Goal: Task Accomplishment & Management: Complete application form

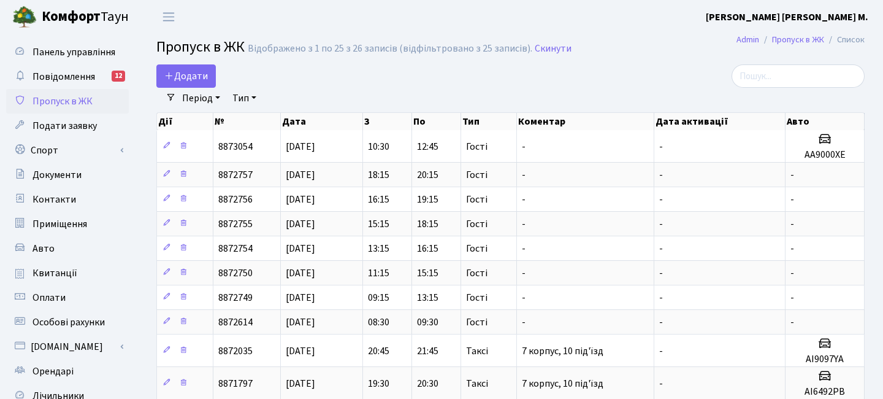
select select "25"
click at [191, 74] on span "Додати" at bounding box center [186, 75] width 44 height 13
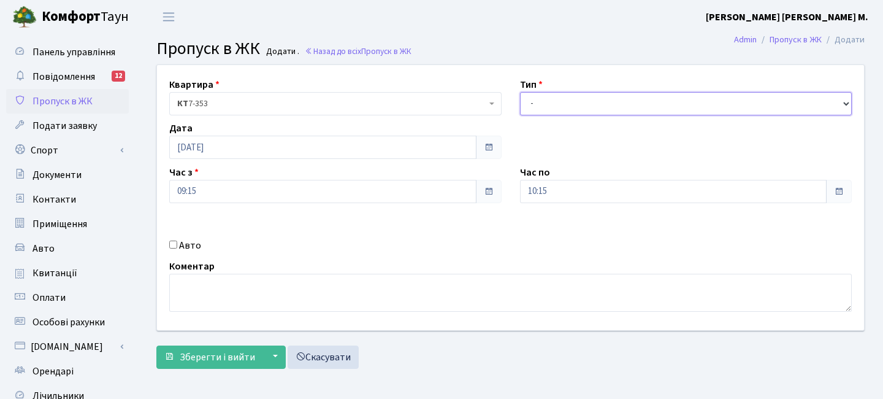
click at [555, 106] on select "- Доставка Таксі Гості Сервіс" at bounding box center [686, 103] width 332 height 23
select select "3"
click at [604, 197] on input "10:15" at bounding box center [673, 191] width 307 height 23
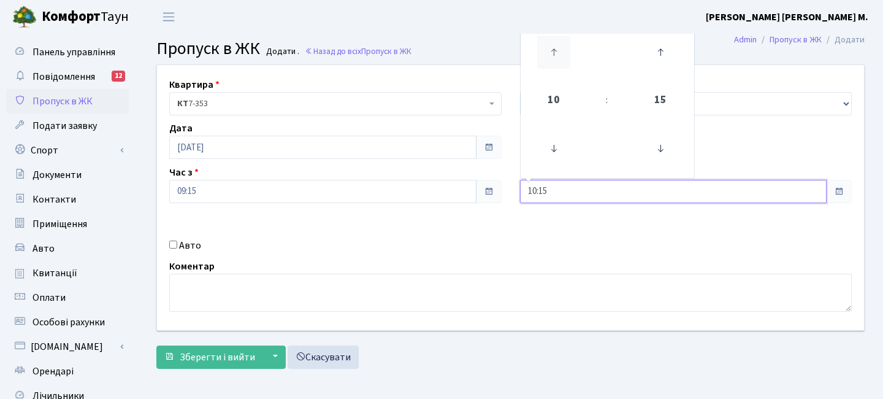
click at [568, 59] on icon at bounding box center [553, 52] width 33 height 33
type input "11:15"
click at [237, 350] on span "Зберегти і вийти" at bounding box center [217, 356] width 75 height 13
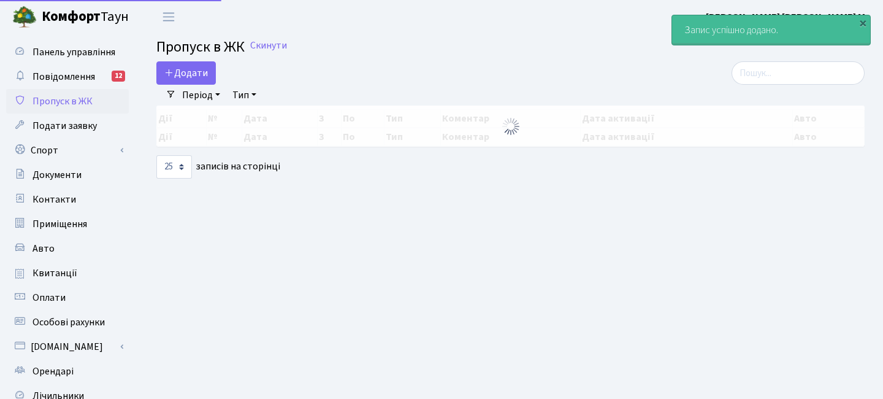
select select "25"
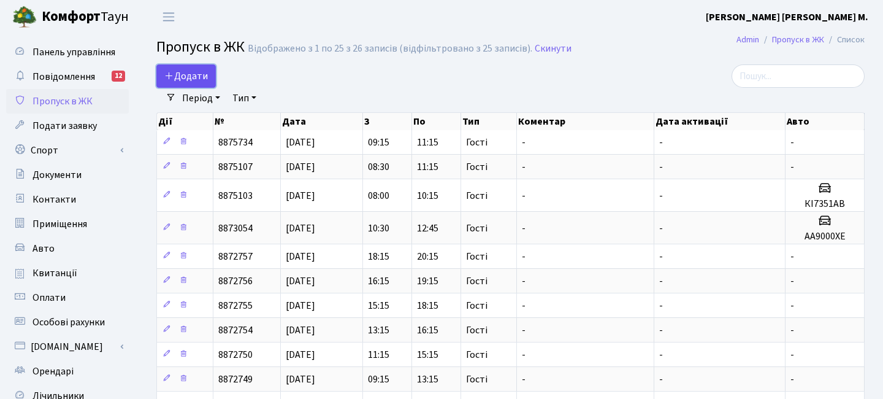
click at [198, 73] on span "Додати" at bounding box center [186, 75] width 44 height 13
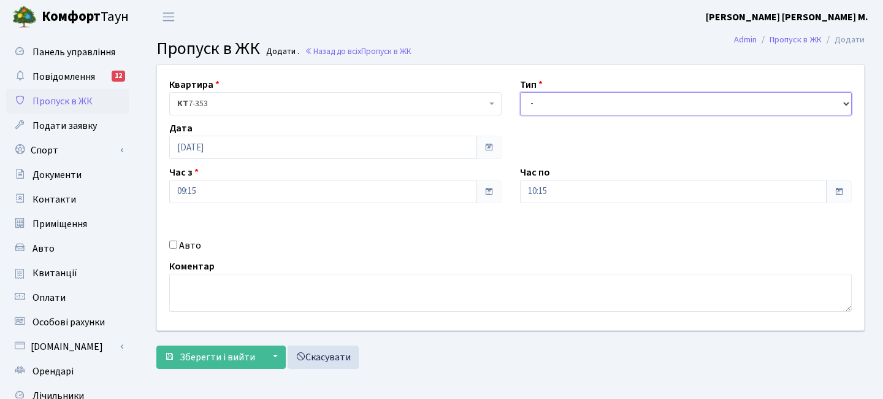
click at [562, 111] on select "- Доставка Таксі Гості Сервіс" at bounding box center [686, 103] width 332 height 23
select select "3"
drag, startPoint x: 269, startPoint y: 177, endPoint x: 259, endPoint y: 182, distance: 10.7
click at [267, 177] on div "Час з 09:15" at bounding box center [335, 184] width 351 height 38
click at [259, 182] on input "09:15" at bounding box center [322, 191] width 307 height 23
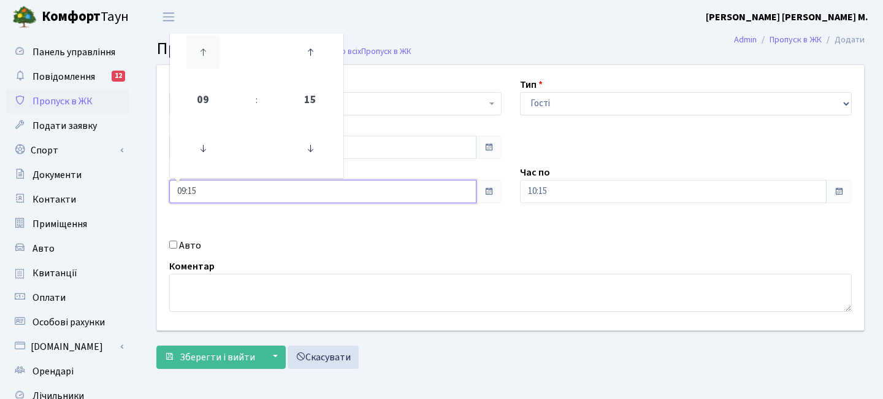
click at [202, 66] on icon at bounding box center [202, 52] width 33 height 33
click at [204, 64] on icon at bounding box center [202, 52] width 33 height 33
drag, startPoint x: 205, startPoint y: 140, endPoint x: 248, endPoint y: 139, distance: 43.6
click at [209, 140] on icon at bounding box center [202, 148] width 33 height 33
type input "10:15"
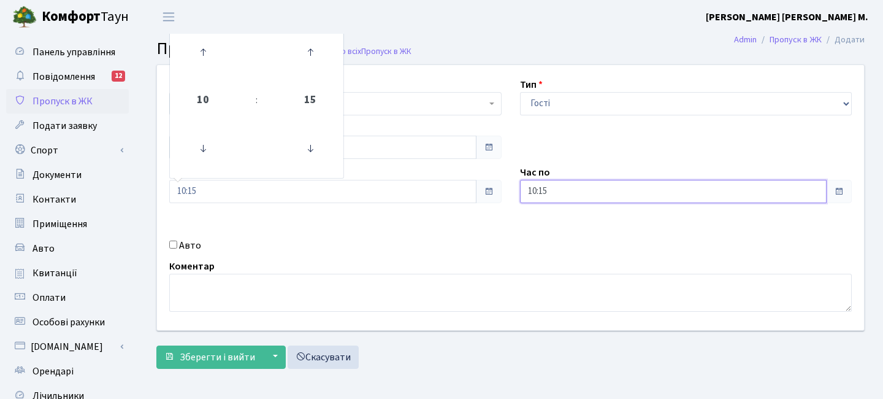
click at [575, 199] on input "10:15" at bounding box center [673, 191] width 307 height 23
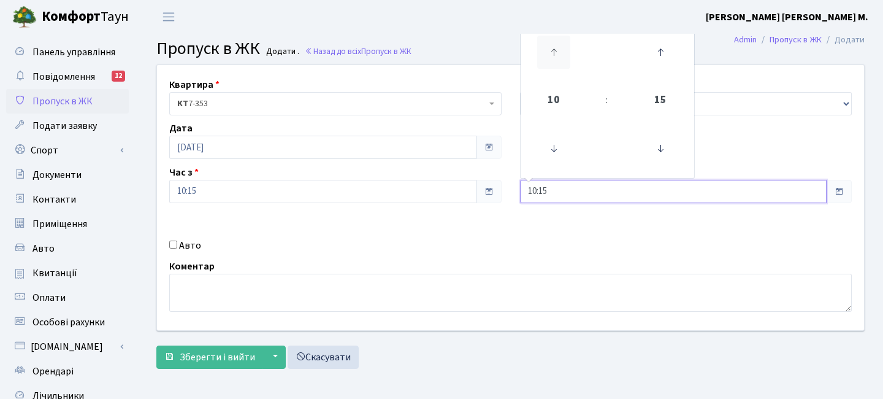
click at [559, 56] on icon at bounding box center [553, 52] width 33 height 33
type input "12:15"
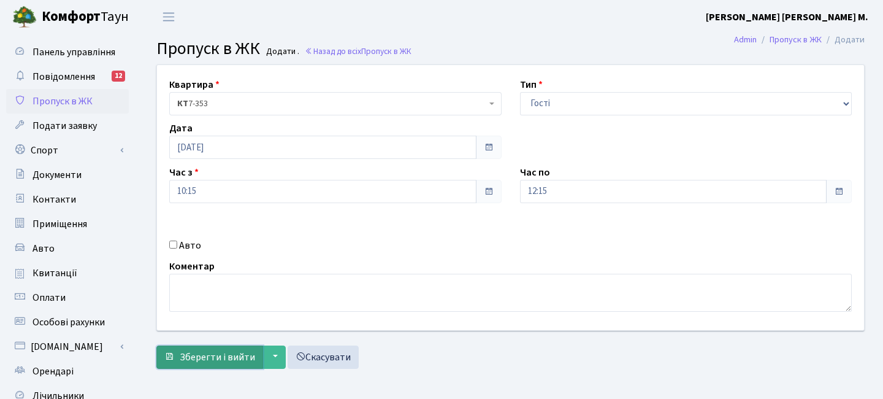
drag, startPoint x: 213, startPoint y: 353, endPoint x: 215, endPoint y: 346, distance: 7.5
click at [213, 353] on span "Зберегти і вийти" at bounding box center [217, 356] width 75 height 13
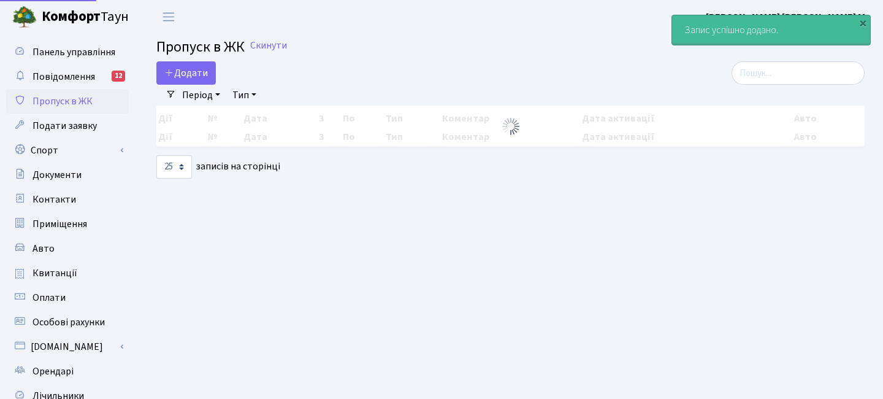
select select "25"
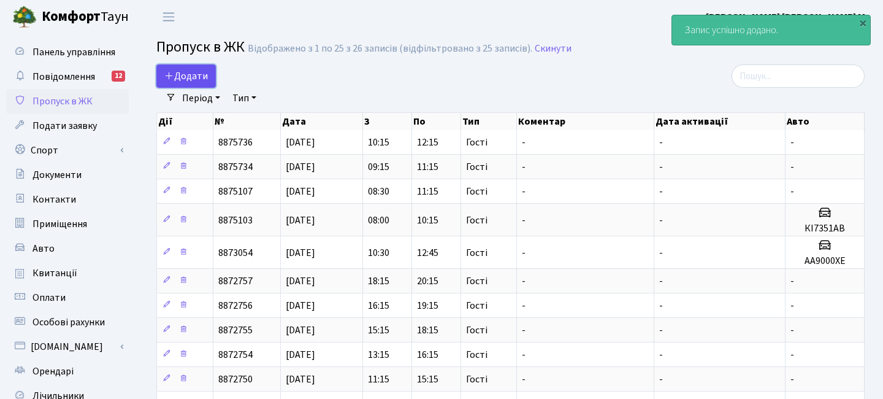
click at [202, 74] on span "Додати" at bounding box center [186, 75] width 44 height 13
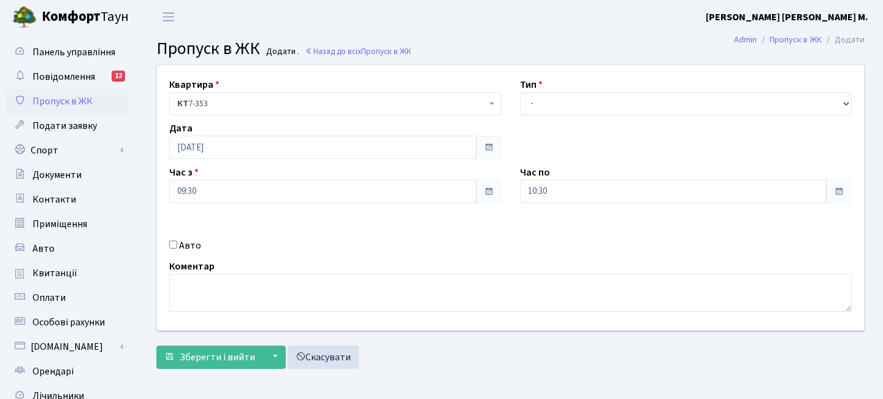
click at [71, 102] on span "Пропуск в ЖК" at bounding box center [63, 100] width 60 height 13
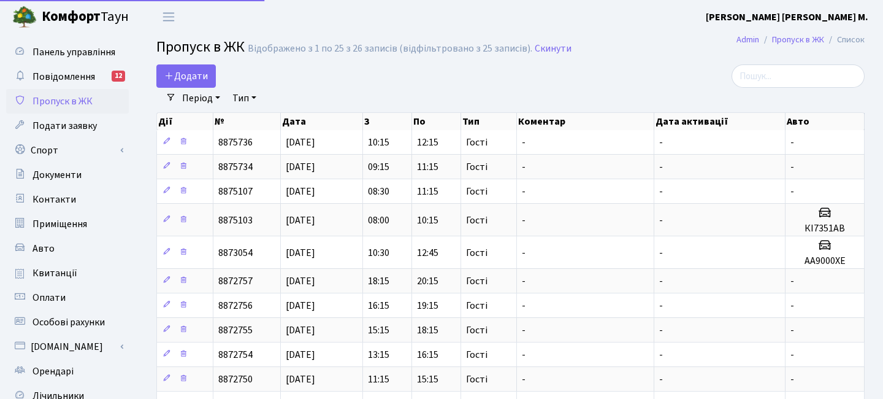
select select "25"
click at [193, 71] on span "Додати" at bounding box center [186, 75] width 44 height 13
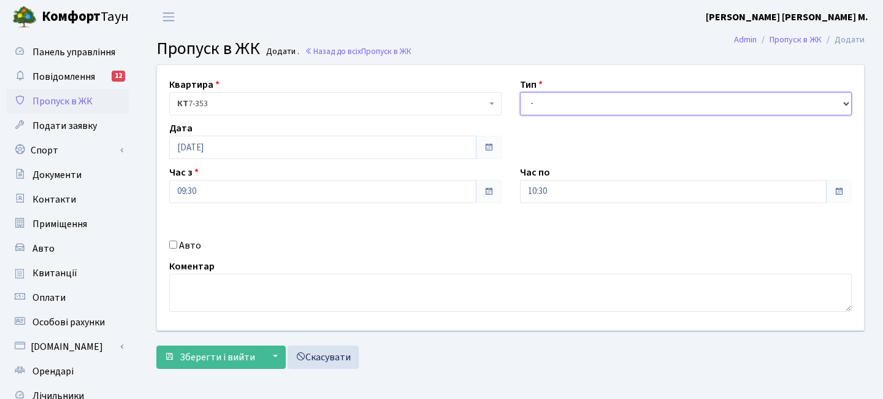
click at [563, 107] on select "- Доставка Таксі Гості Сервіс" at bounding box center [686, 103] width 332 height 23
select select "3"
click at [247, 190] on input "09:30" at bounding box center [322, 191] width 307 height 23
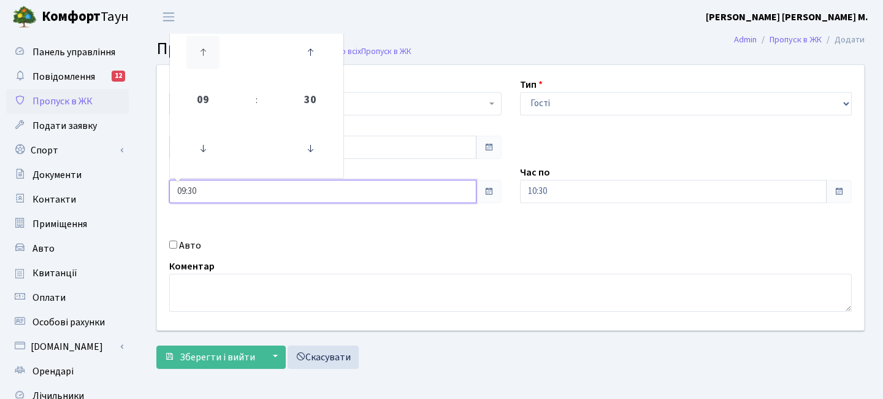
click at [212, 55] on icon at bounding box center [202, 52] width 33 height 33
drag, startPoint x: 209, startPoint y: 140, endPoint x: 347, endPoint y: 156, distance: 138.3
click at [212, 140] on icon at bounding box center [202, 148] width 33 height 33
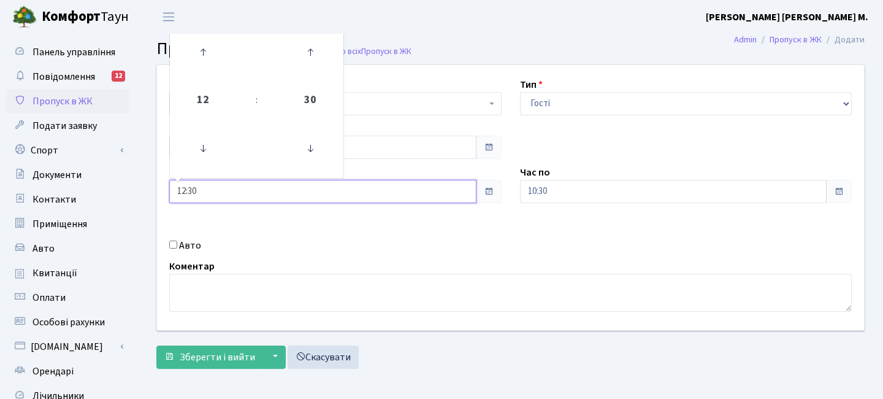
type input "11:30"
click at [653, 198] on input "10:30" at bounding box center [673, 191] width 307 height 23
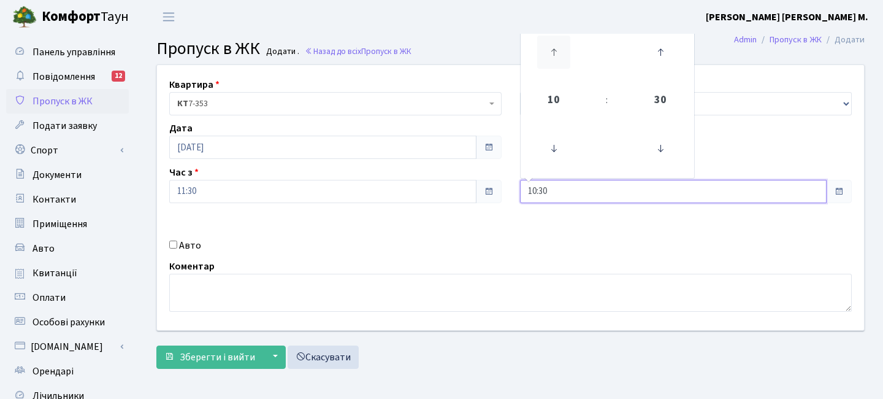
click at [556, 48] on icon at bounding box center [553, 52] width 33 height 33
type input "14:30"
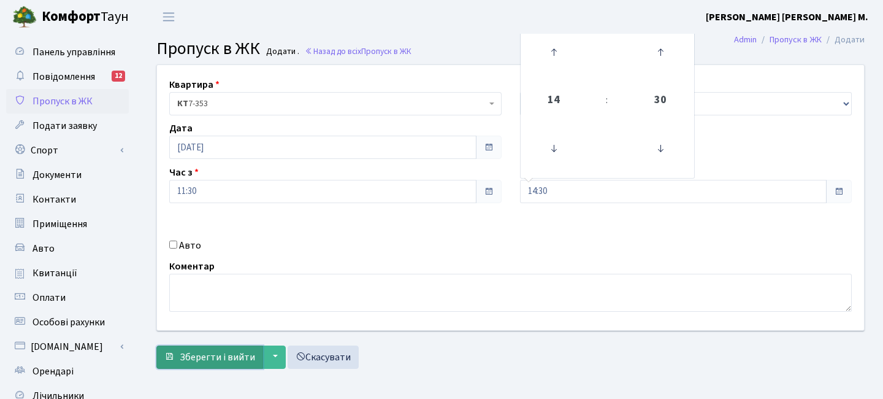
click at [207, 359] on span "Зберегти і вийти" at bounding box center [217, 356] width 75 height 13
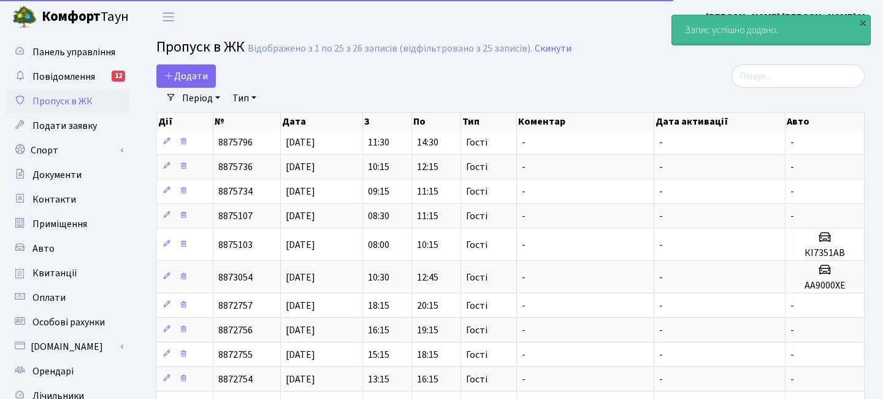
select select "25"
click at [201, 75] on span "Додати" at bounding box center [186, 75] width 44 height 13
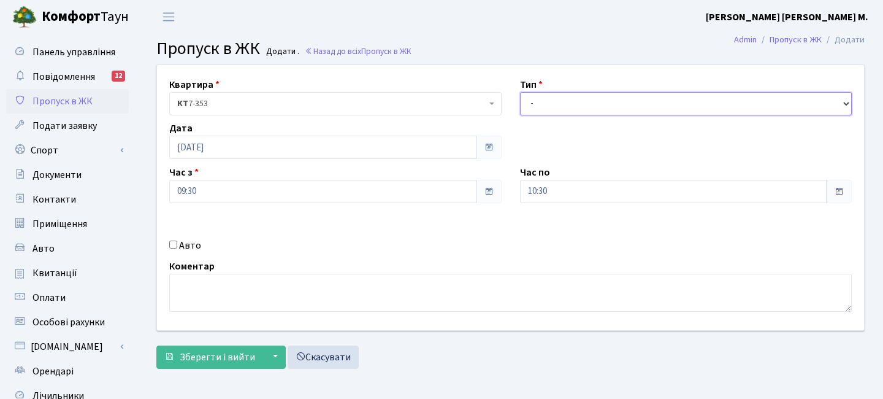
click at [537, 103] on select "- Доставка Таксі Гості Сервіс" at bounding box center [686, 103] width 332 height 23
select select "3"
click at [216, 201] on input "09:30" at bounding box center [322, 191] width 307 height 23
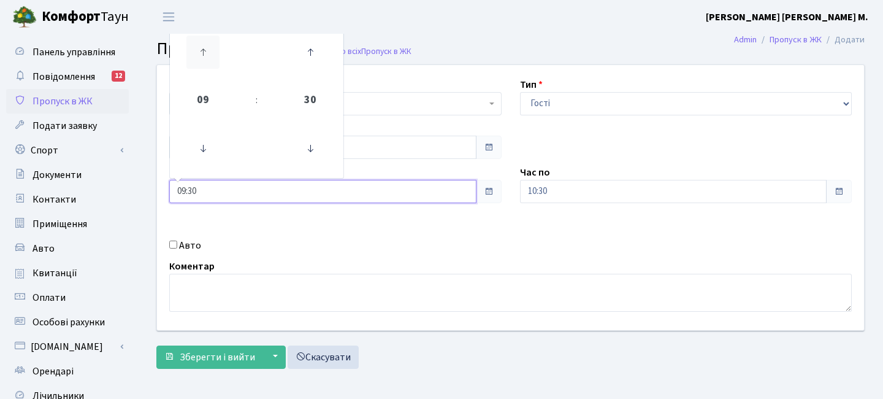
click at [200, 55] on icon at bounding box center [202, 52] width 33 height 33
type input "13:30"
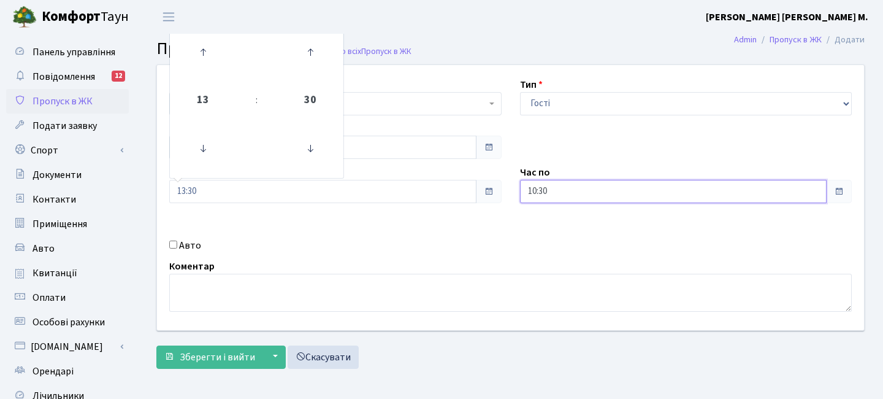
drag, startPoint x: 584, startPoint y: 201, endPoint x: 578, endPoint y: 199, distance: 6.3
click at [584, 201] on input "10:30" at bounding box center [673, 191] width 307 height 23
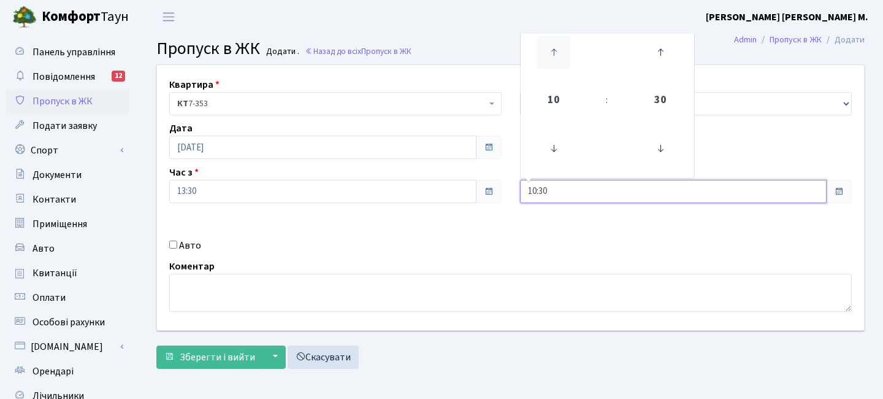
click at [551, 65] on icon at bounding box center [553, 52] width 33 height 33
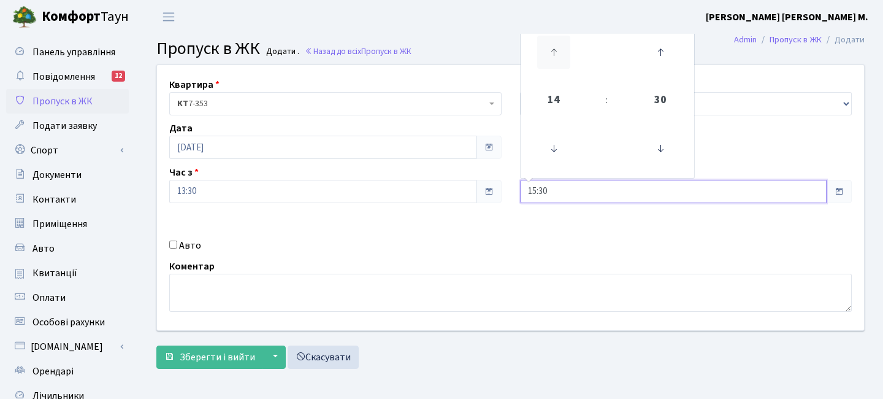
click at [551, 65] on icon at bounding box center [553, 52] width 33 height 33
type input "16:30"
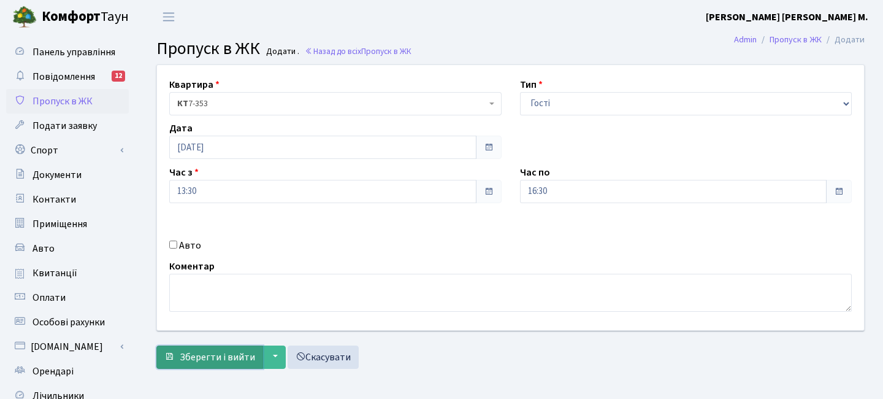
click at [218, 351] on span "Зберегти і вийти" at bounding box center [217, 356] width 75 height 13
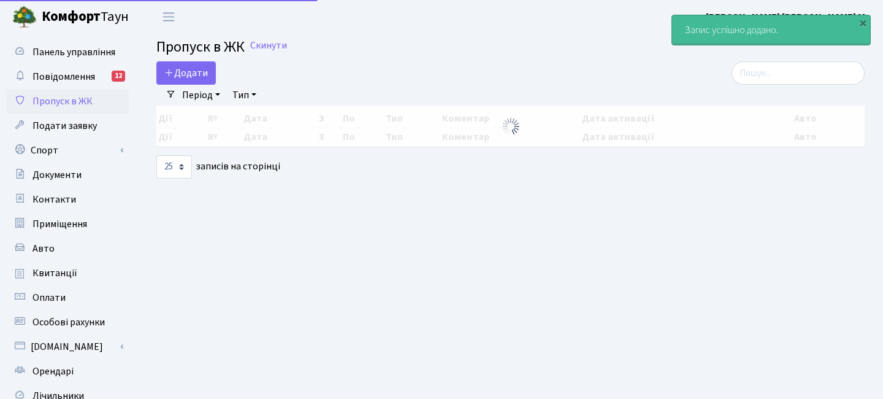
select select "25"
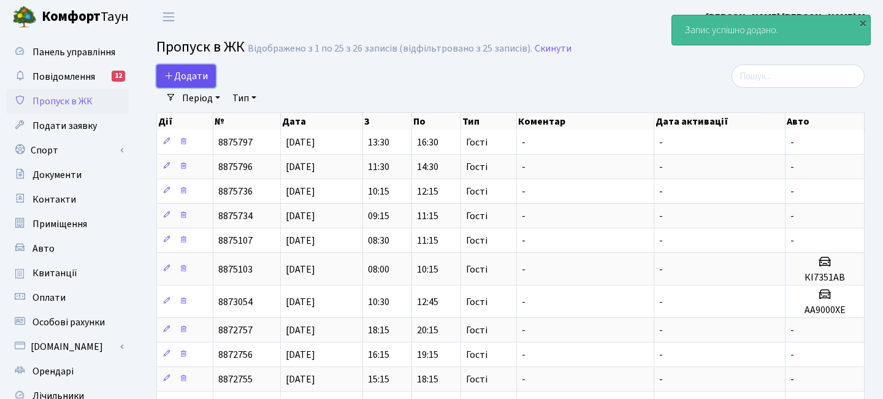
click at [208, 70] on link "Додати" at bounding box center [186, 75] width 60 height 23
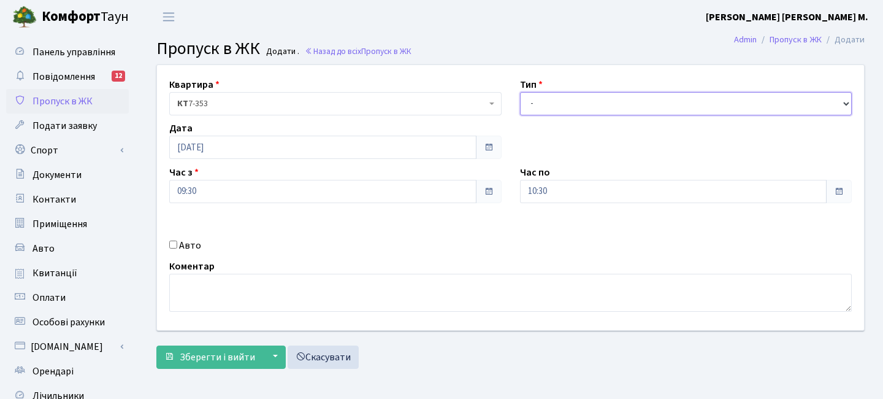
click at [533, 109] on select "- Доставка Таксі Гості Сервіс" at bounding box center [686, 103] width 332 height 23
select select "3"
click at [224, 199] on input "09:30" at bounding box center [322, 191] width 307 height 23
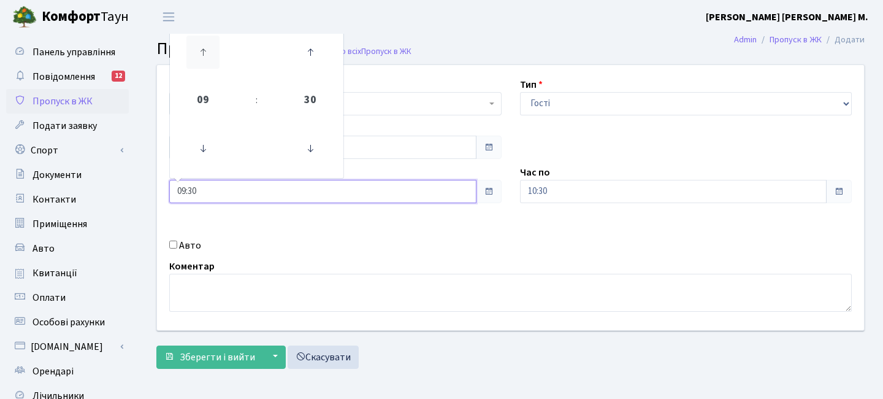
click at [210, 44] on icon at bounding box center [202, 52] width 33 height 33
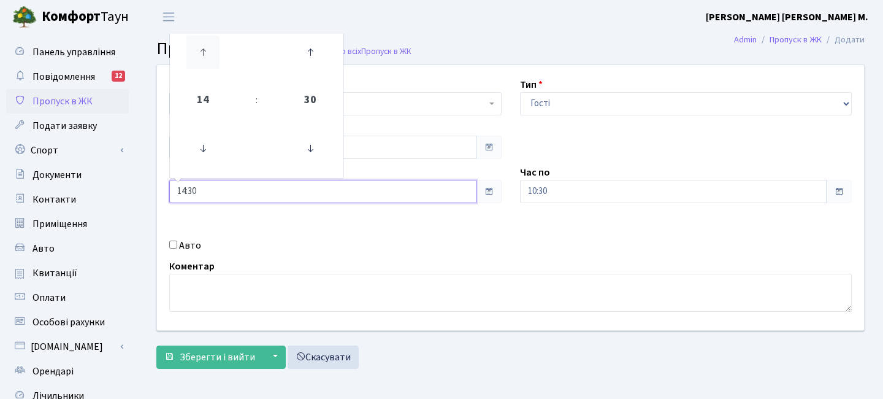
click at [210, 44] on icon at bounding box center [202, 52] width 33 height 33
click at [217, 157] on icon at bounding box center [202, 148] width 33 height 33
type input "14:30"
drag, startPoint x: 569, startPoint y: 175, endPoint x: 568, endPoint y: 181, distance: 6.2
click at [568, 179] on div "Час по 10:30" at bounding box center [686, 184] width 351 height 38
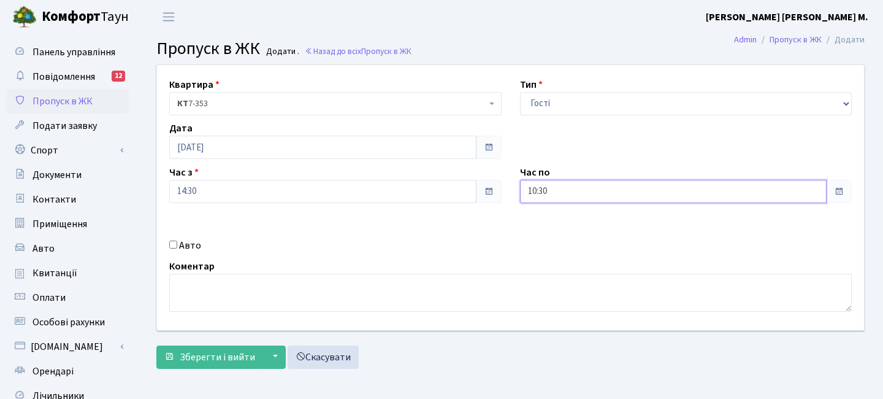
drag, startPoint x: 567, startPoint y: 186, endPoint x: 569, endPoint y: 180, distance: 6.4
click at [567, 186] on input "10:30" at bounding box center [673, 191] width 307 height 23
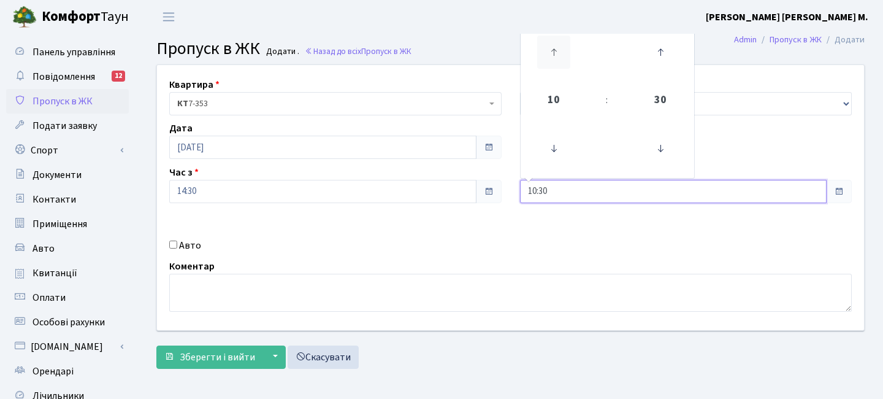
click at [557, 52] on icon at bounding box center [553, 52] width 33 height 33
click at [556, 51] on icon at bounding box center [553, 52] width 33 height 33
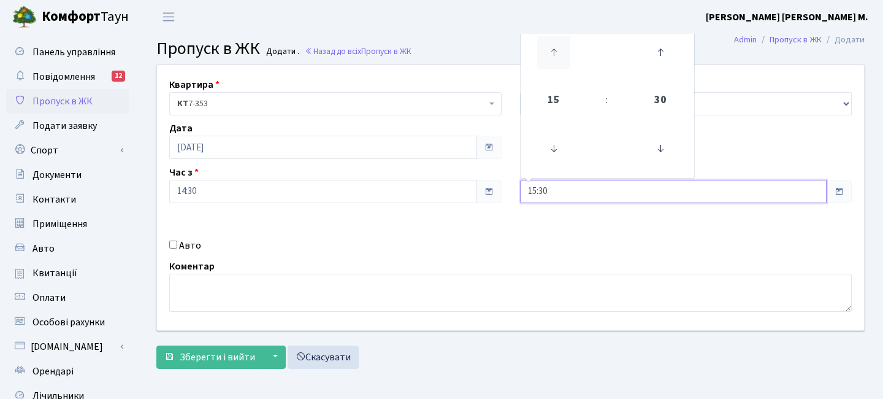
click at [556, 51] on icon at bounding box center [553, 52] width 33 height 33
type input "17:30"
click at [224, 358] on span "Зберегти і вийти" at bounding box center [217, 356] width 75 height 13
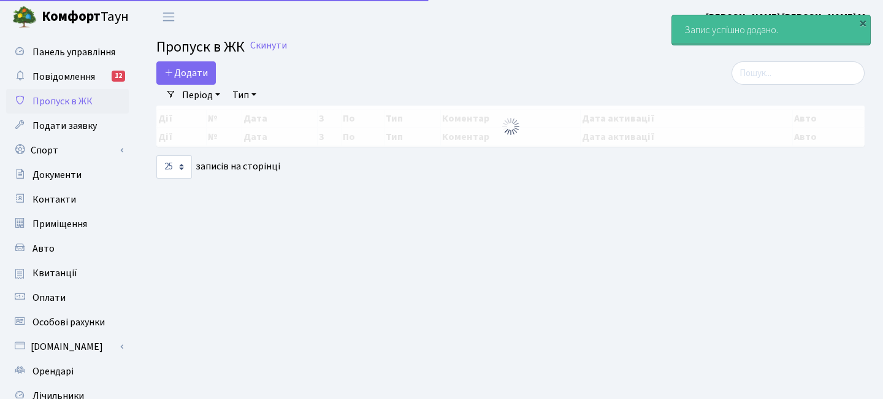
select select "25"
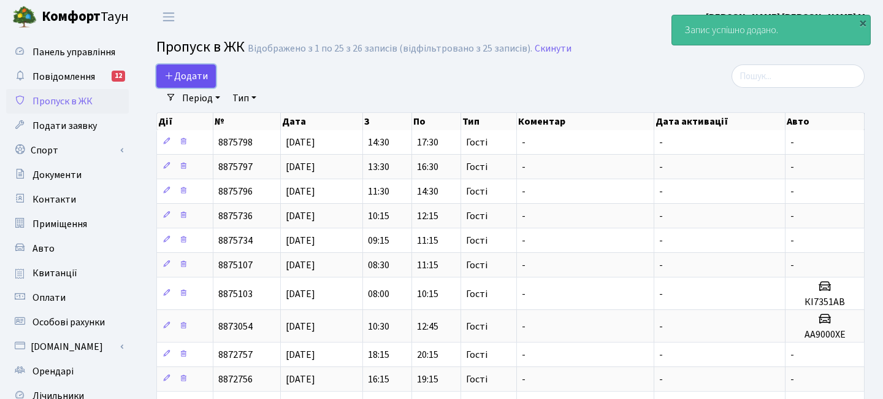
click at [186, 66] on link "Додати" at bounding box center [186, 75] width 60 height 23
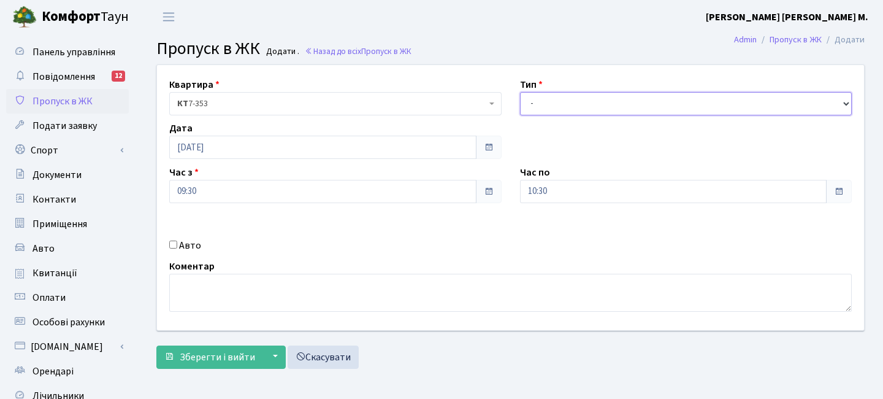
click at [550, 106] on select "- Доставка Таксі Гості Сервіс" at bounding box center [686, 103] width 332 height 23
select select "3"
click at [240, 183] on input "09:30" at bounding box center [322, 191] width 307 height 23
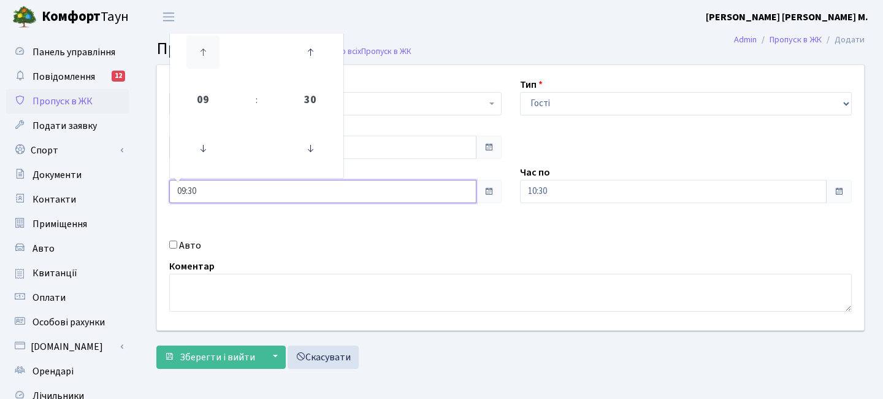
click at [206, 48] on icon at bounding box center [202, 52] width 33 height 33
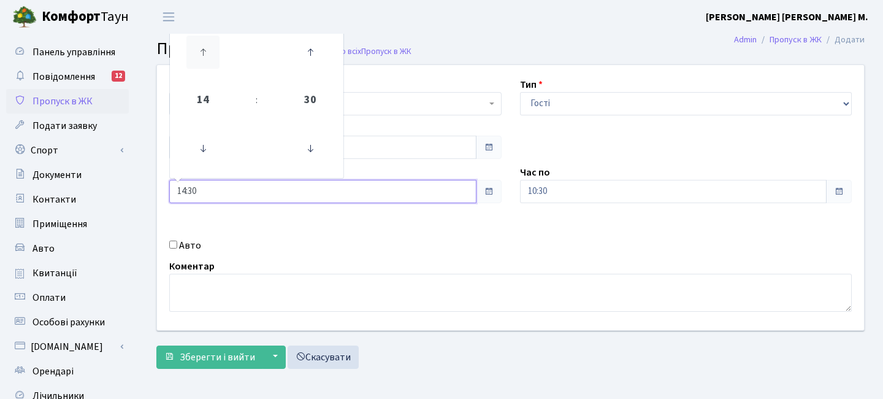
click at [207, 48] on icon at bounding box center [202, 52] width 33 height 33
click at [201, 147] on icon at bounding box center [202, 148] width 33 height 33
type input "14:30"
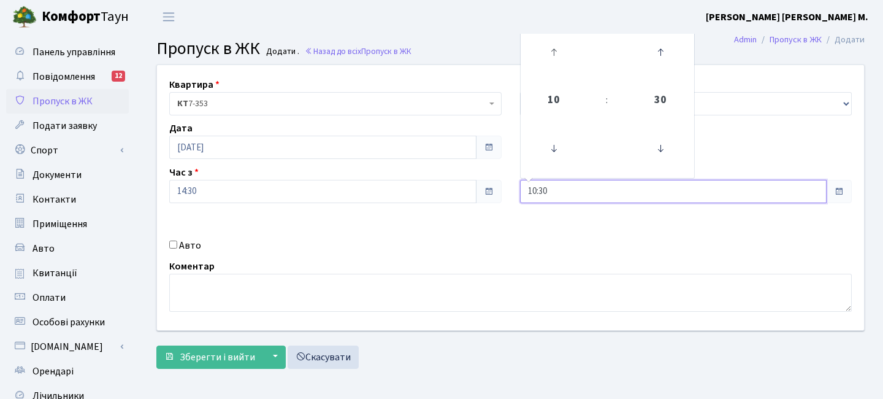
drag, startPoint x: 575, startPoint y: 192, endPoint x: 569, endPoint y: 71, distance: 121.0
click at [574, 192] on input "10:30" at bounding box center [673, 191] width 307 height 23
click at [566, 62] on icon at bounding box center [553, 52] width 33 height 33
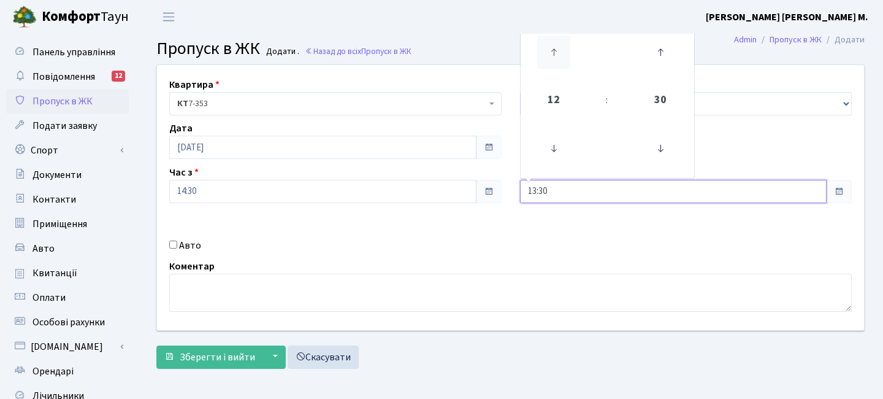
click at [566, 62] on icon at bounding box center [553, 52] width 33 height 33
type input "17:30"
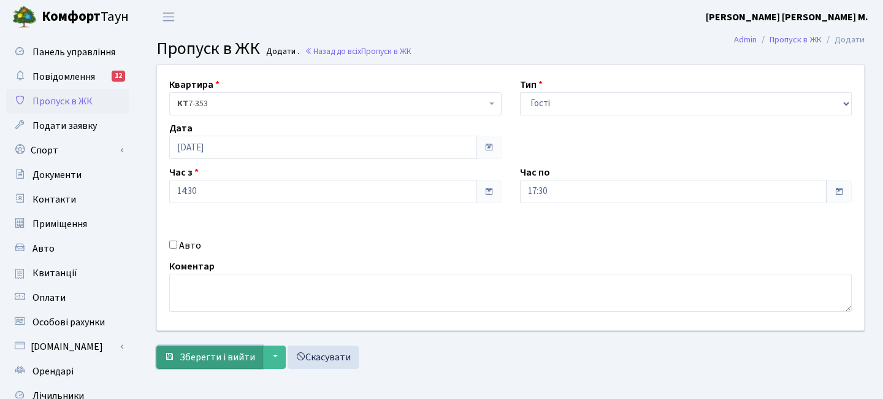
click at [248, 361] on span "Зберегти і вийти" at bounding box center [217, 356] width 75 height 13
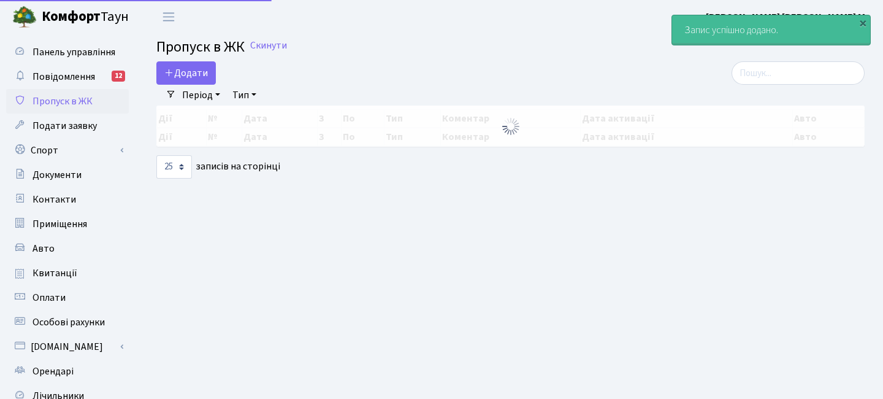
select select "25"
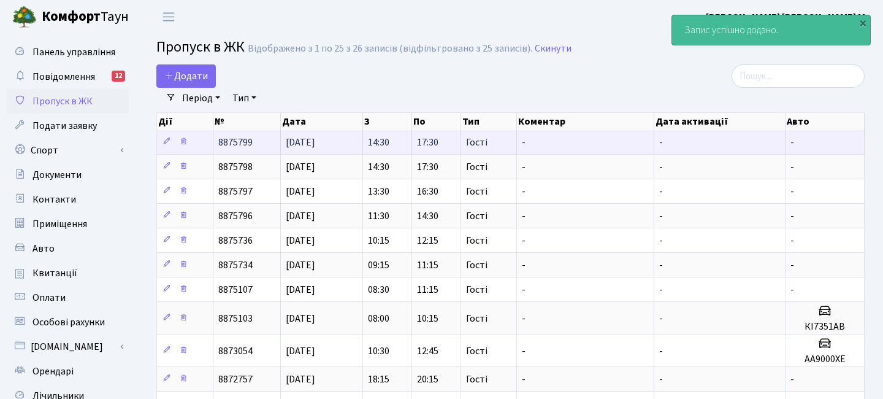
click at [382, 149] on span "14:30" at bounding box center [378, 142] width 21 height 13
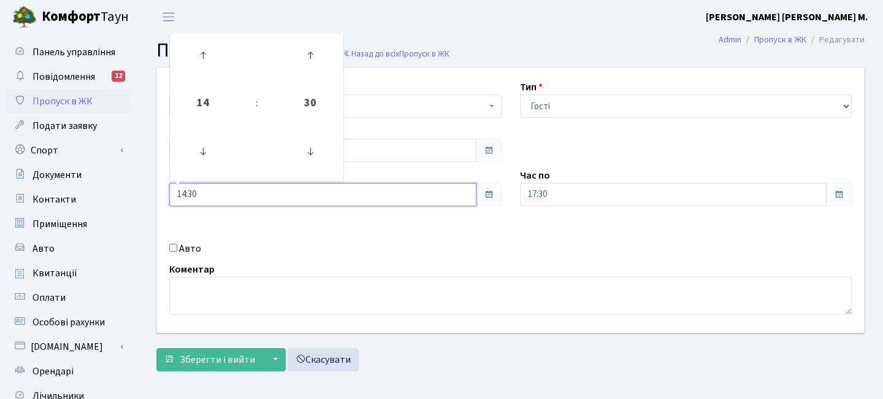
drag, startPoint x: 245, startPoint y: 186, endPoint x: 249, endPoint y: 177, distance: 10.5
click at [245, 186] on input "14:30" at bounding box center [322, 194] width 307 height 23
drag, startPoint x: 212, startPoint y: 58, endPoint x: 309, endPoint y: 82, distance: 99.8
click at [212, 58] on icon at bounding box center [202, 55] width 33 height 33
type input "15:30"
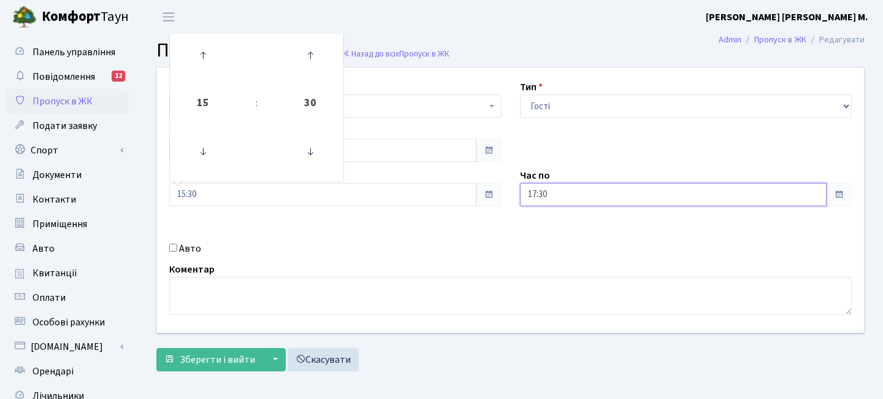
click at [562, 186] on input "17:30" at bounding box center [673, 194] width 307 height 23
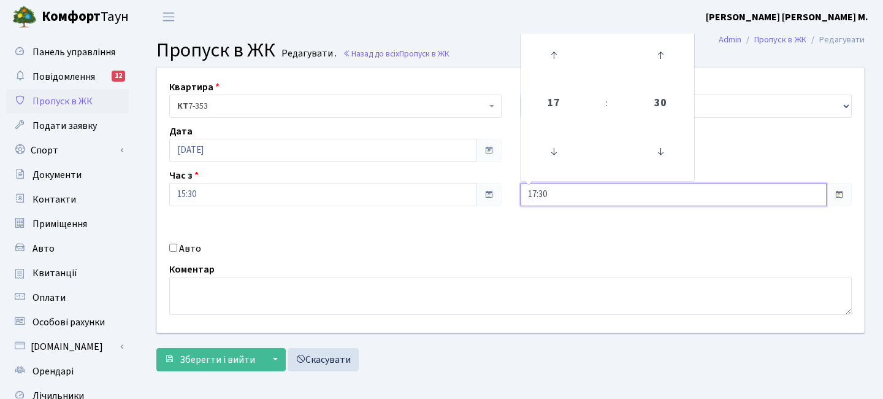
drag, startPoint x: 557, startPoint y: 67, endPoint x: 494, endPoint y: 110, distance: 76.4
click at [557, 67] on icon at bounding box center [553, 55] width 33 height 33
type input "18:30"
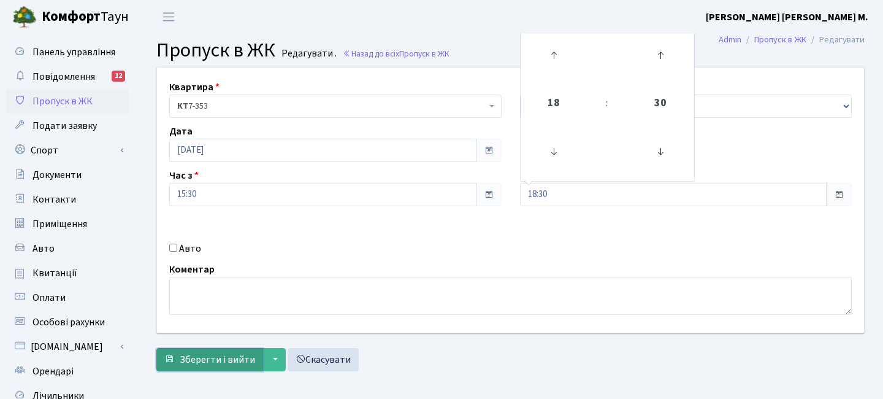
click at [238, 350] on button "Зберегти і вийти" at bounding box center [209, 359] width 107 height 23
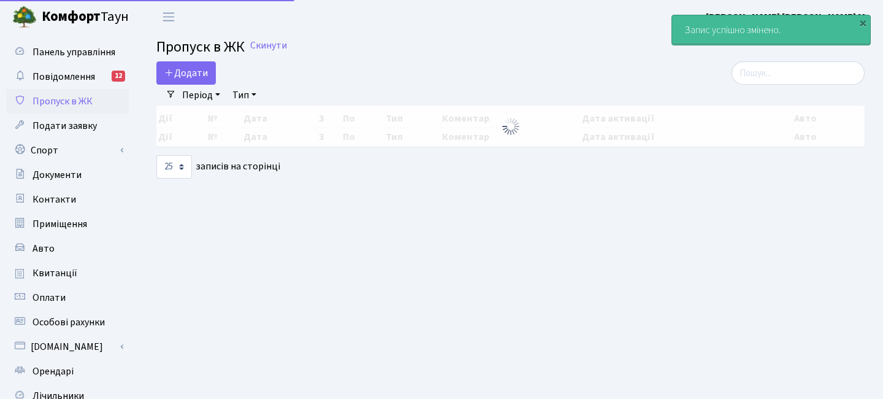
select select "25"
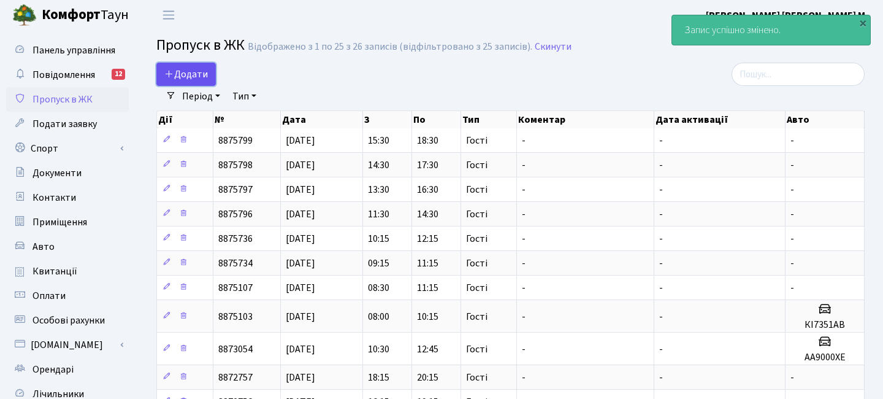
click at [196, 72] on span "Додати" at bounding box center [186, 73] width 44 height 13
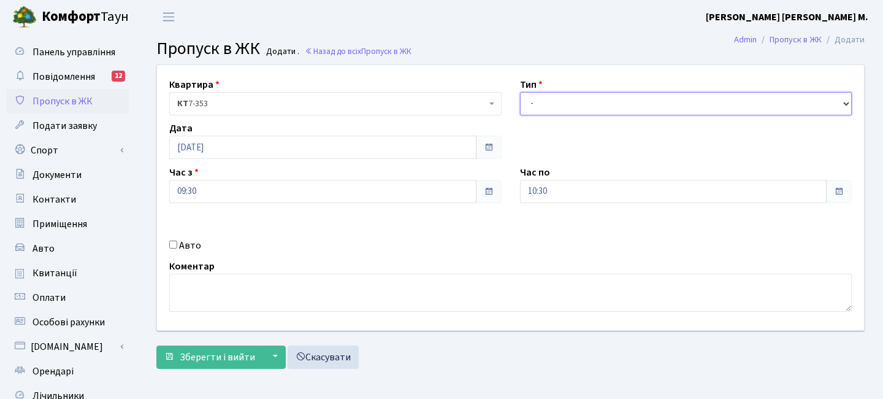
click at [568, 106] on select "- Доставка Таксі Гості Сервіс" at bounding box center [686, 103] width 332 height 23
select select "3"
drag, startPoint x: 254, startPoint y: 199, endPoint x: 229, endPoint y: 179, distance: 31.9
click at [250, 198] on input "09:30" at bounding box center [322, 191] width 307 height 23
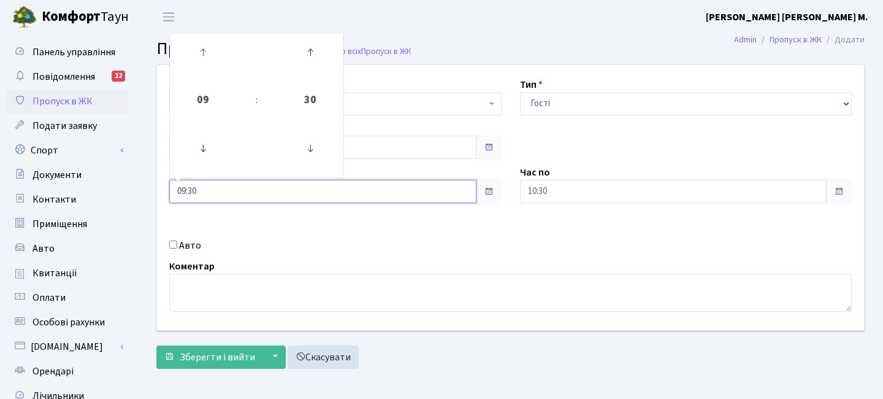
click at [191, 34] on link at bounding box center [203, 52] width 36 height 44
click at [213, 67] on icon at bounding box center [202, 52] width 33 height 33
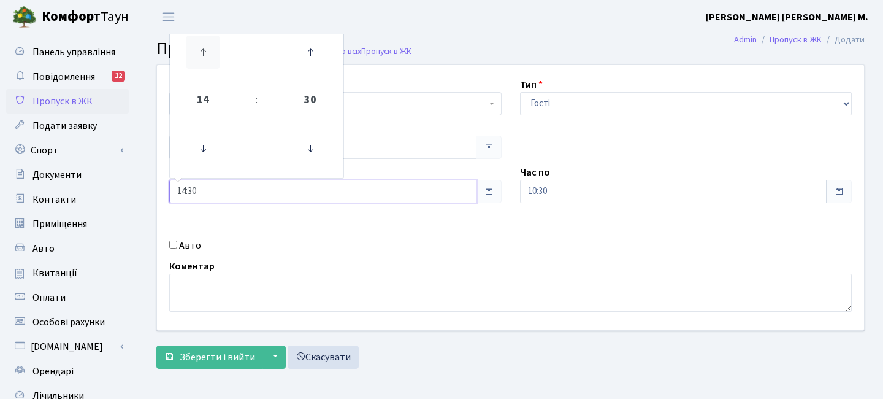
click at [213, 67] on icon at bounding box center [202, 52] width 33 height 33
type input "16:30"
click at [563, 182] on input "10:30" at bounding box center [673, 191] width 307 height 23
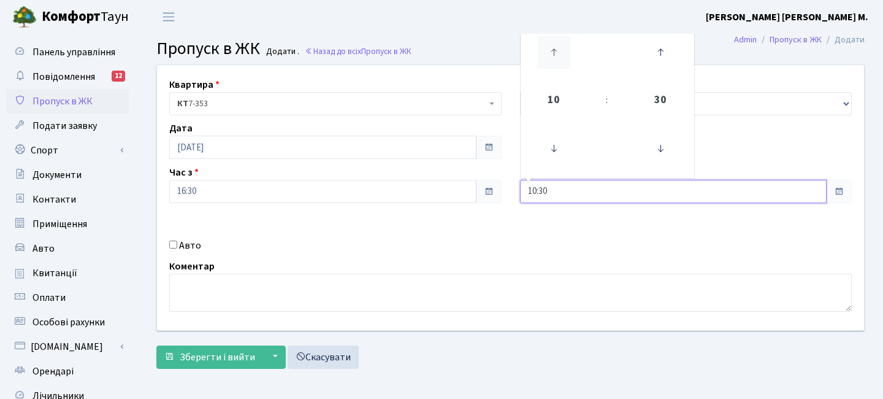
click at [567, 60] on icon at bounding box center [553, 52] width 33 height 33
click at [567, 59] on icon at bounding box center [553, 52] width 33 height 33
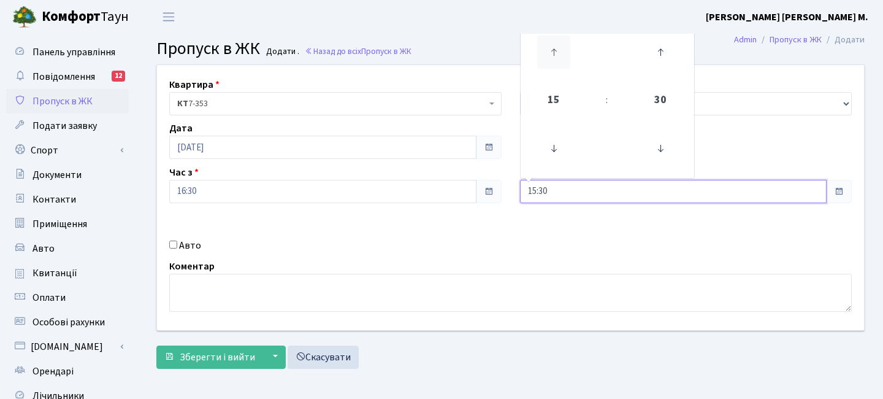
click at [567, 59] on icon at bounding box center [553, 52] width 33 height 33
type input "18:30"
click at [203, 351] on span "Зберегти і вийти" at bounding box center [217, 356] width 75 height 13
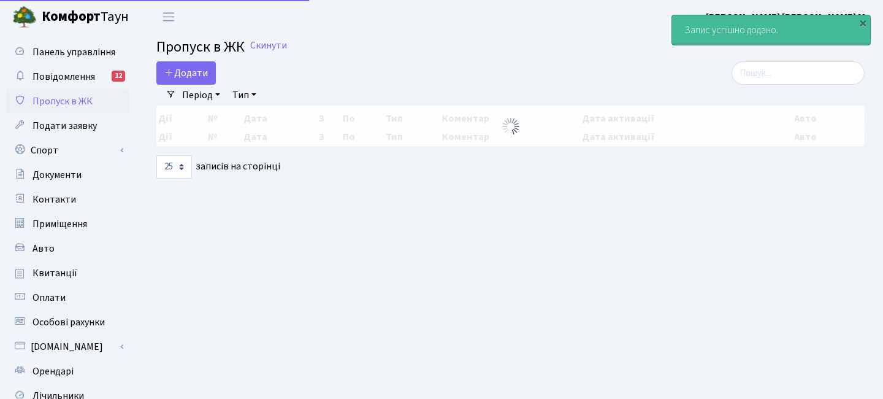
select select "25"
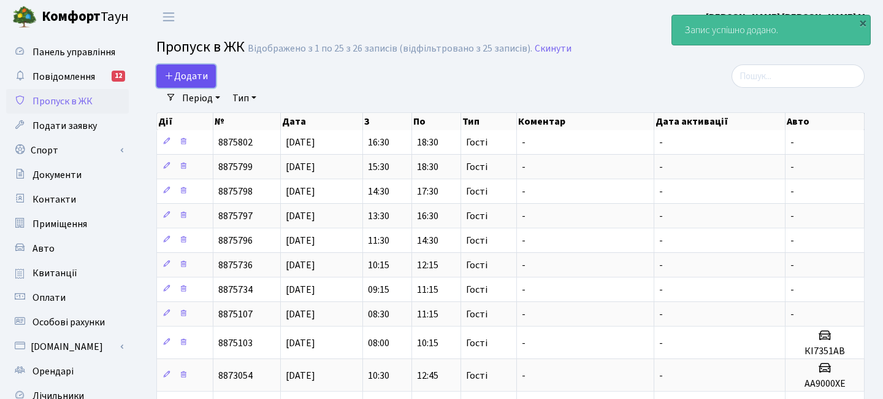
click at [183, 76] on span "Додати" at bounding box center [186, 75] width 44 height 13
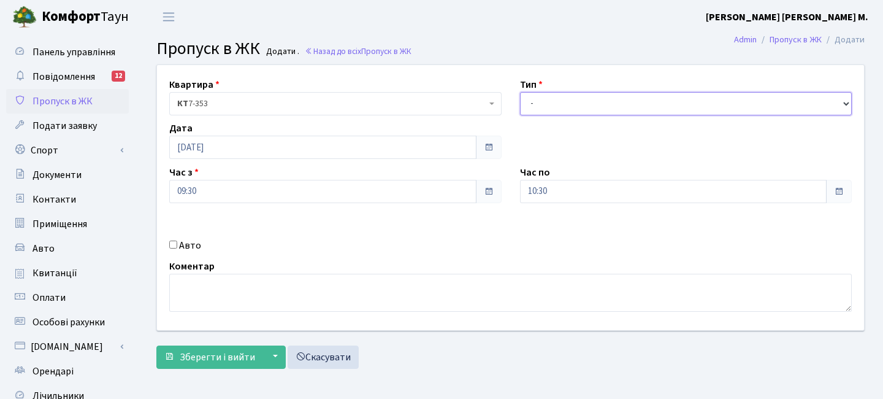
click at [560, 106] on select "- Доставка Таксі Гості Сервіс" at bounding box center [686, 103] width 332 height 23
select select "3"
click at [295, 183] on input "09:30" at bounding box center [322, 191] width 307 height 23
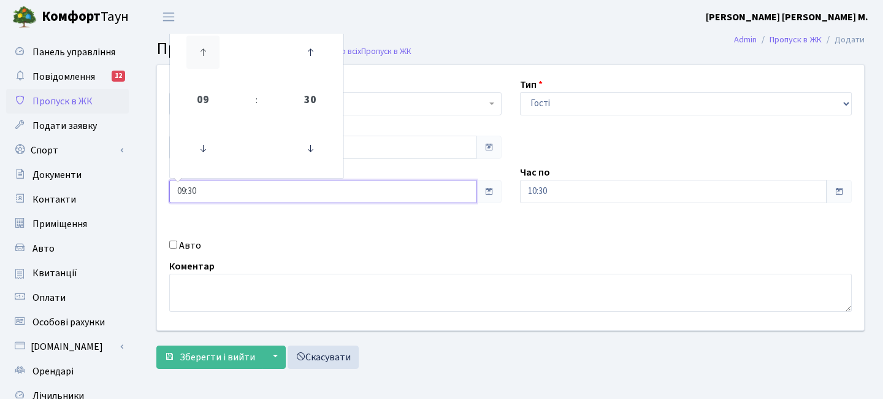
click at [195, 47] on icon at bounding box center [202, 52] width 33 height 33
click at [199, 48] on icon at bounding box center [202, 52] width 33 height 33
click at [198, 48] on icon at bounding box center [202, 52] width 33 height 33
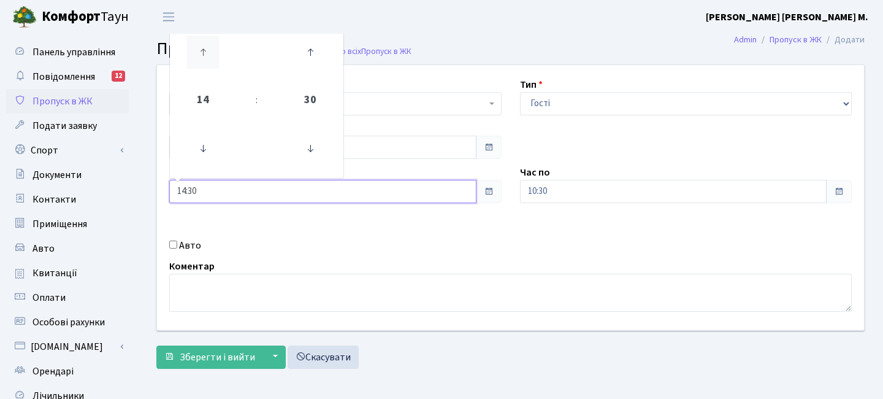
click at [198, 48] on icon at bounding box center [202, 52] width 33 height 33
type input "17:30"
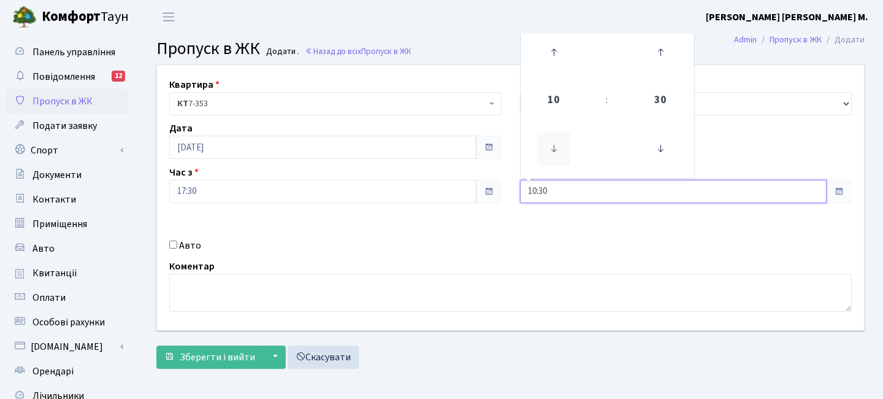
drag, startPoint x: 551, startPoint y: 189, endPoint x: 552, endPoint y: 163, distance: 26.4
click at [551, 189] on input "10:30" at bounding box center [673, 191] width 307 height 23
click at [543, 82] on td "10" at bounding box center [554, 100] width 62 height 43
click at [549, 65] on icon at bounding box center [553, 52] width 33 height 33
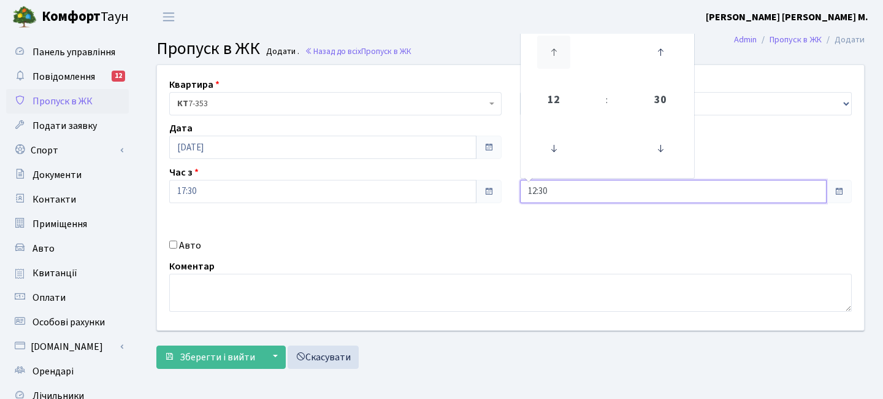
click at [549, 65] on icon at bounding box center [553, 52] width 33 height 33
click at [548, 65] on icon at bounding box center [553, 52] width 33 height 33
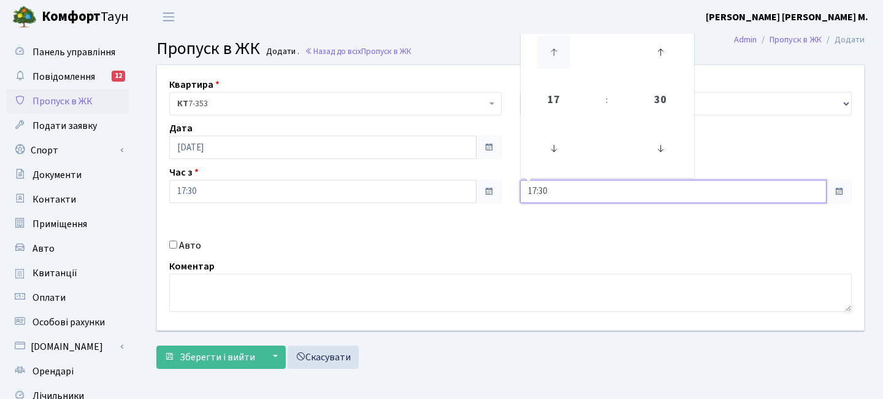
click at [548, 65] on icon at bounding box center [553, 52] width 33 height 33
click at [536, 63] on link at bounding box center [554, 52] width 36 height 44
click at [539, 61] on icon at bounding box center [553, 52] width 33 height 33
type input "20:30"
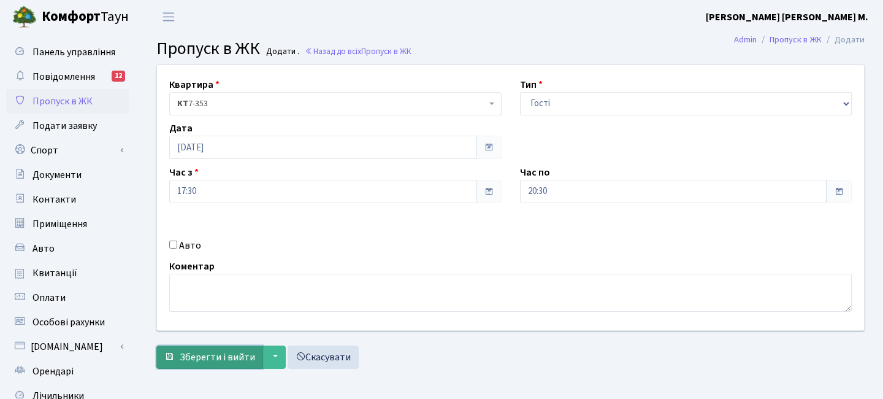
drag, startPoint x: 215, startPoint y: 353, endPoint x: 207, endPoint y: 353, distance: 8.0
click at [213, 353] on span "Зберегти і вийти" at bounding box center [217, 356] width 75 height 13
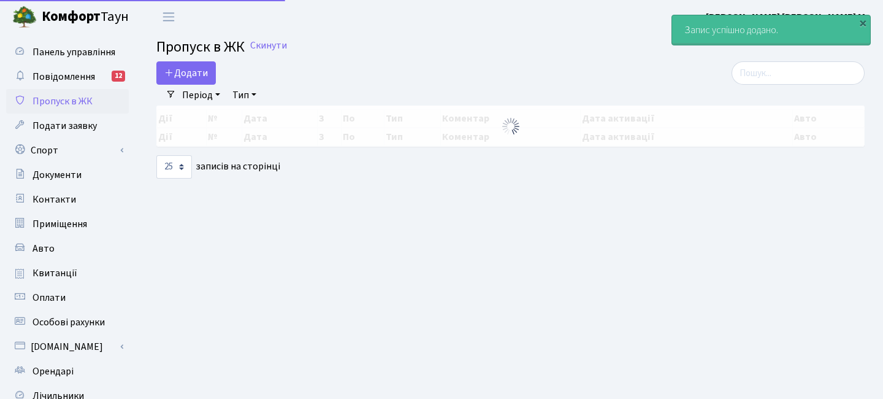
select select "25"
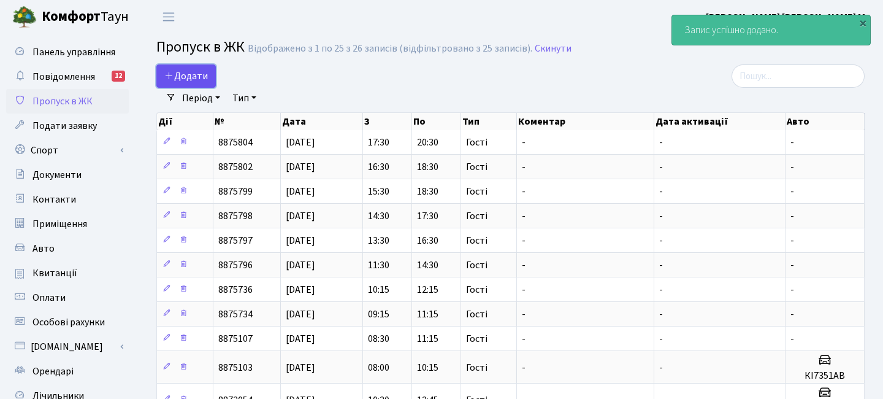
click at [199, 79] on span "Додати" at bounding box center [186, 75] width 44 height 13
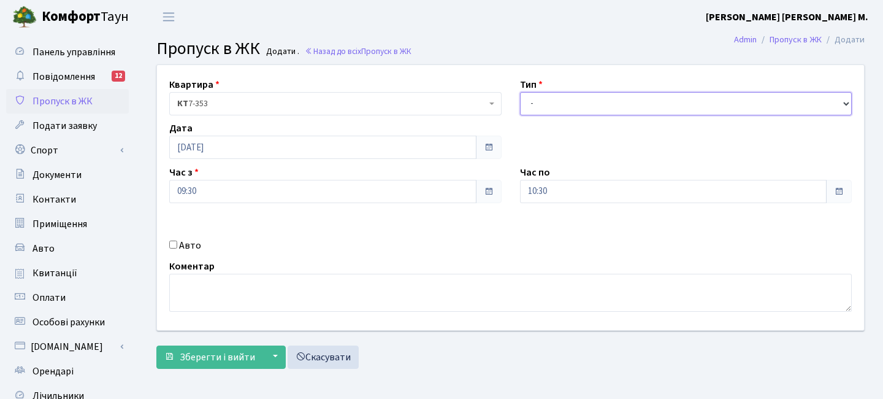
click at [528, 100] on select "- Доставка Таксі Гості Сервіс" at bounding box center [686, 103] width 332 height 23
click at [556, 149] on div "Квартира <b>КТ</b>&nbsp;&nbsp;&nbsp;&nbsp;7-353 <b>КТ</b>&nbsp;&nbsp;&nbsp;&nbs…" at bounding box center [511, 197] width 726 height 265
click at [545, 108] on select "- Доставка Таксі Гості Сервіс" at bounding box center [686, 103] width 332 height 23
select select "3"
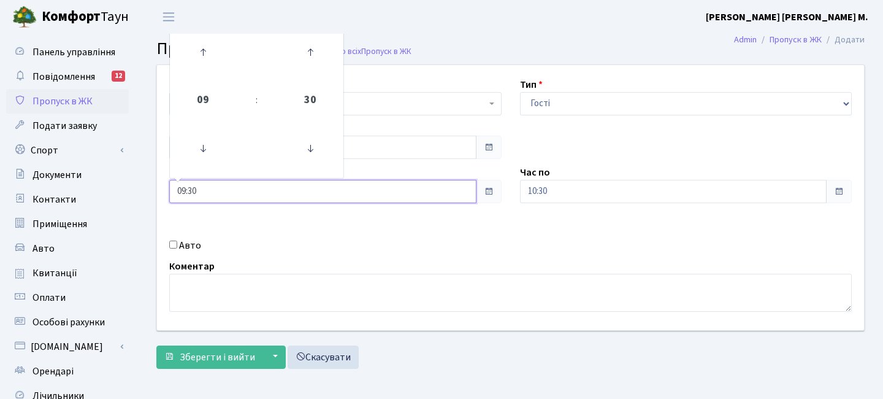
drag, startPoint x: 274, startPoint y: 193, endPoint x: 238, endPoint y: 106, distance: 94.1
click at [272, 193] on input "09:30" at bounding box center [322, 191] width 307 height 23
click at [208, 48] on icon at bounding box center [202, 52] width 33 height 33
click at [209, 48] on icon at bounding box center [202, 52] width 33 height 33
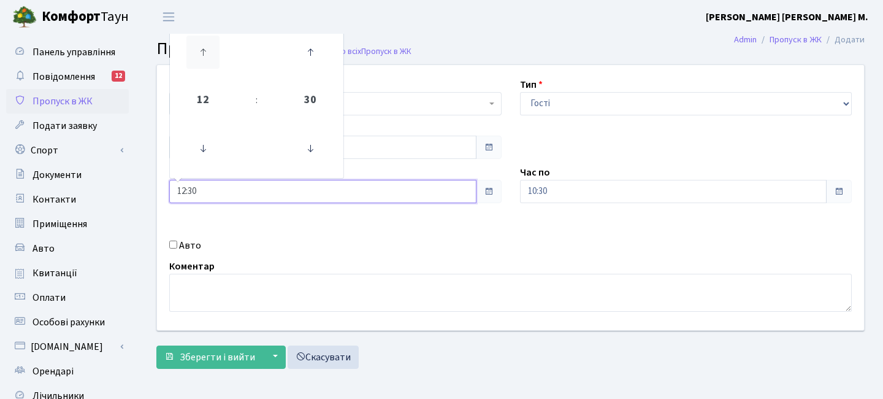
click at [208, 48] on icon at bounding box center [202, 52] width 33 height 33
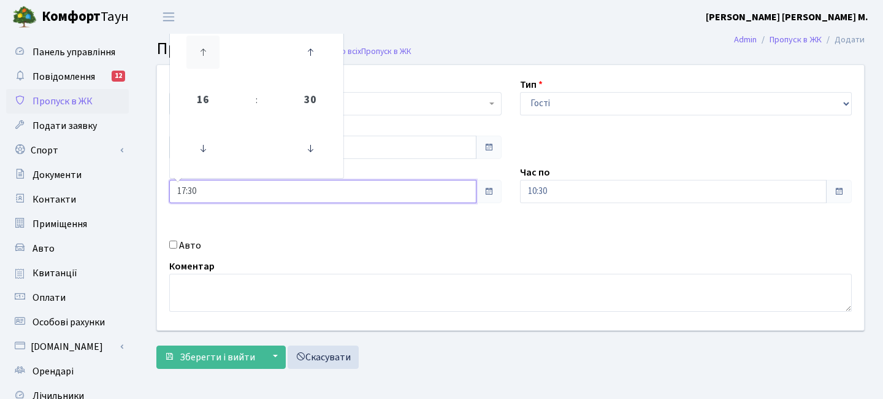
click at [208, 48] on icon at bounding box center [202, 52] width 33 height 33
type input "18:30"
click at [578, 191] on input "10:30" at bounding box center [673, 191] width 307 height 23
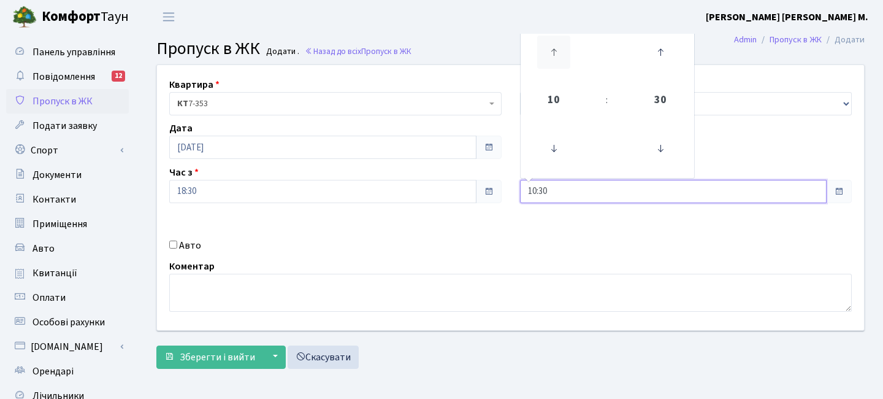
click at [564, 53] on icon at bounding box center [553, 52] width 33 height 33
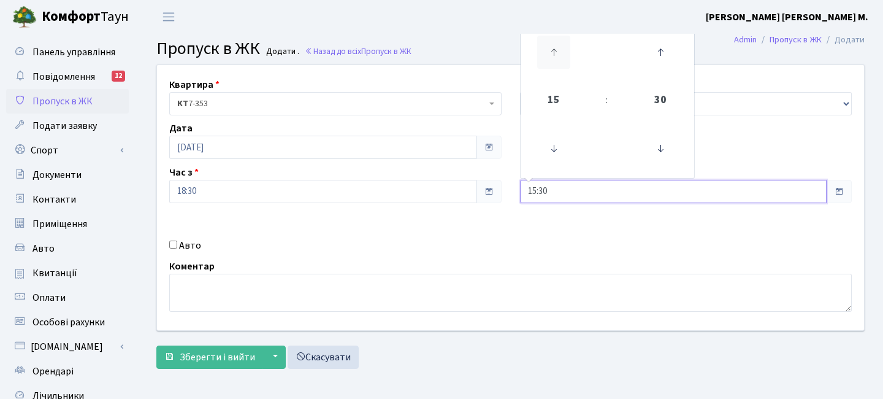
click at [564, 53] on icon at bounding box center [553, 52] width 33 height 33
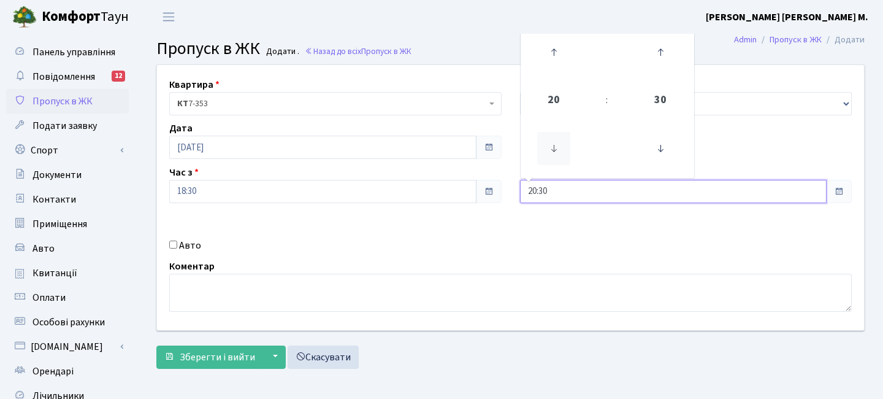
drag, startPoint x: 555, startPoint y: 147, endPoint x: 353, endPoint y: 274, distance: 237.6
click at [554, 147] on icon at bounding box center [553, 148] width 33 height 33
type input "19:30"
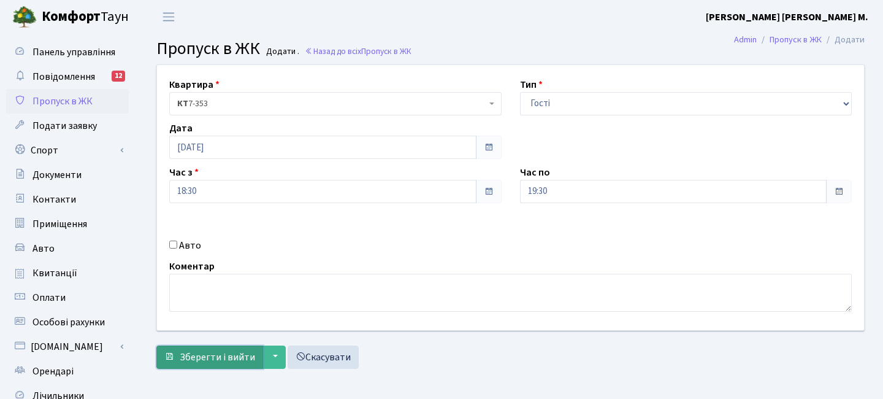
drag, startPoint x: 234, startPoint y: 363, endPoint x: 227, endPoint y: 359, distance: 7.7
click at [234, 363] on span "Зберегти і вийти" at bounding box center [217, 356] width 75 height 13
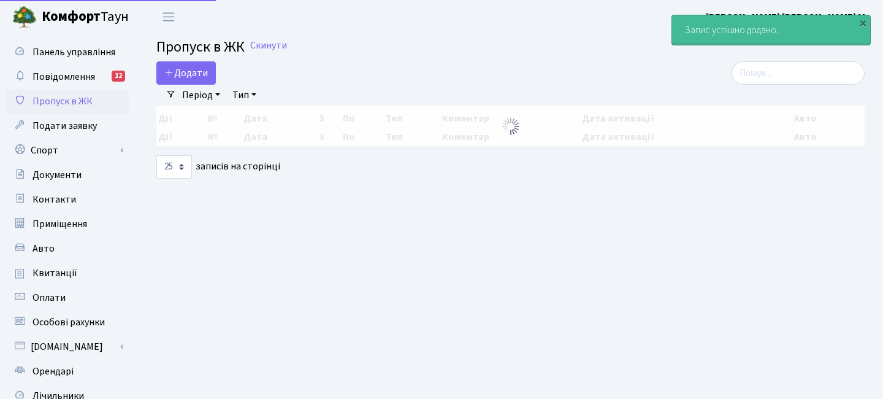
select select "25"
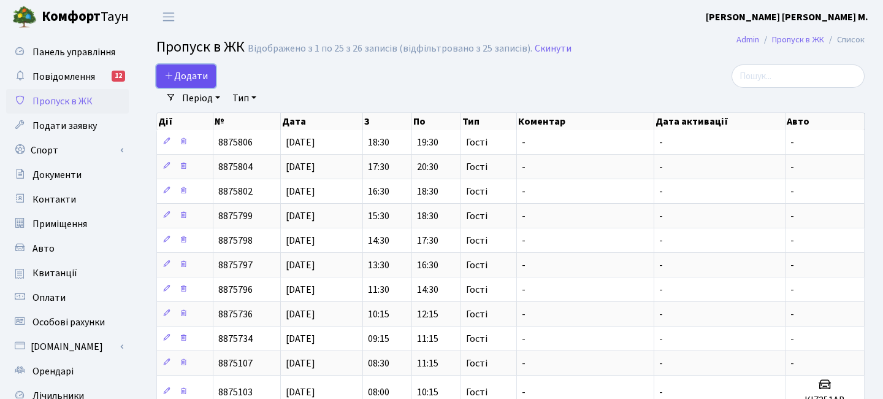
click at [183, 71] on span "Додати" at bounding box center [186, 75] width 44 height 13
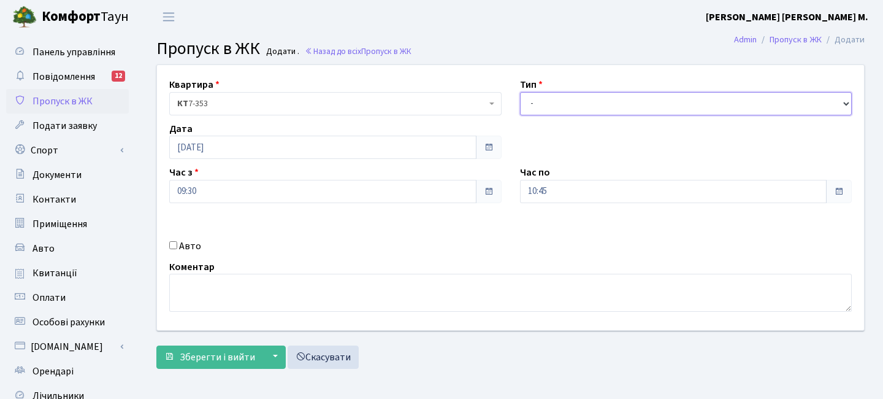
click at [548, 97] on select "- Доставка Таксі Гості Сервіс" at bounding box center [686, 103] width 332 height 23
select select "3"
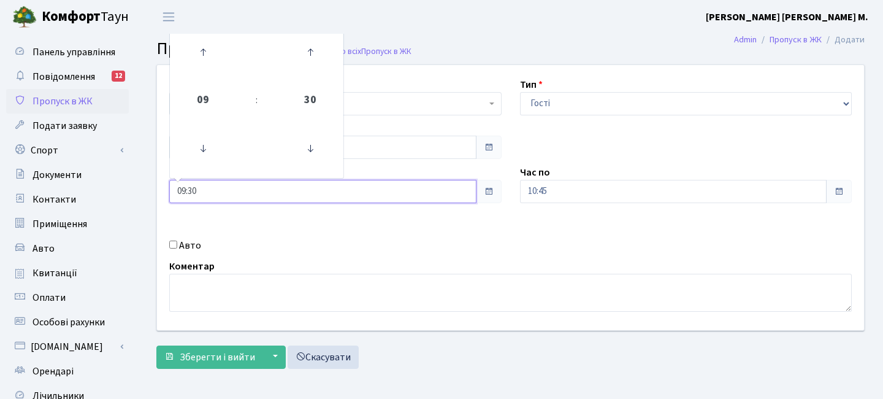
click at [218, 195] on input "09:30" at bounding box center [322, 191] width 307 height 23
click at [210, 52] on icon at bounding box center [202, 52] width 33 height 33
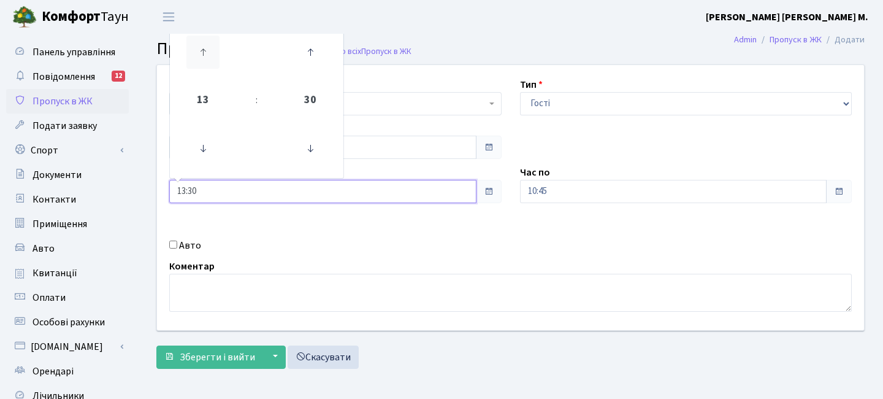
click at [210, 52] on icon at bounding box center [202, 52] width 33 height 33
type input "14:30"
click at [567, 191] on input "10:45" at bounding box center [673, 191] width 307 height 23
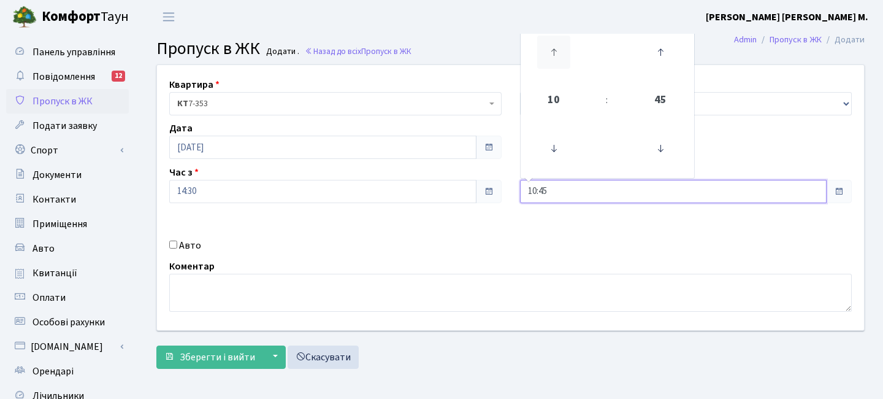
click at [554, 49] on icon at bounding box center [553, 52] width 33 height 33
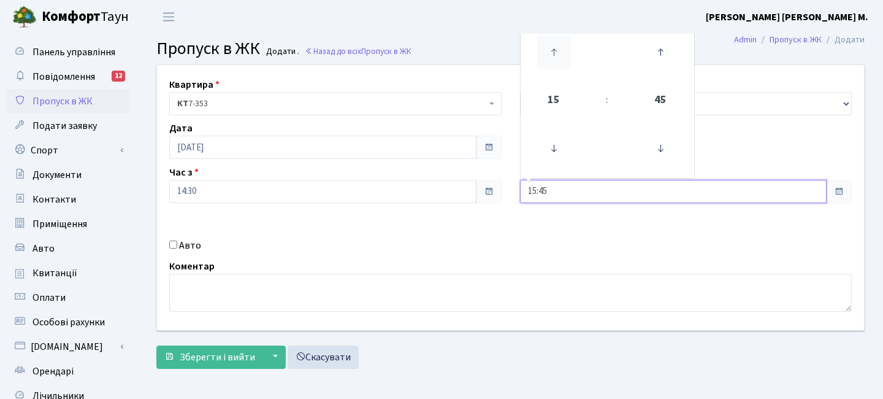
click at [554, 49] on icon at bounding box center [553, 52] width 33 height 33
click at [553, 143] on icon at bounding box center [553, 148] width 33 height 33
click at [553, 142] on icon at bounding box center [553, 148] width 33 height 33
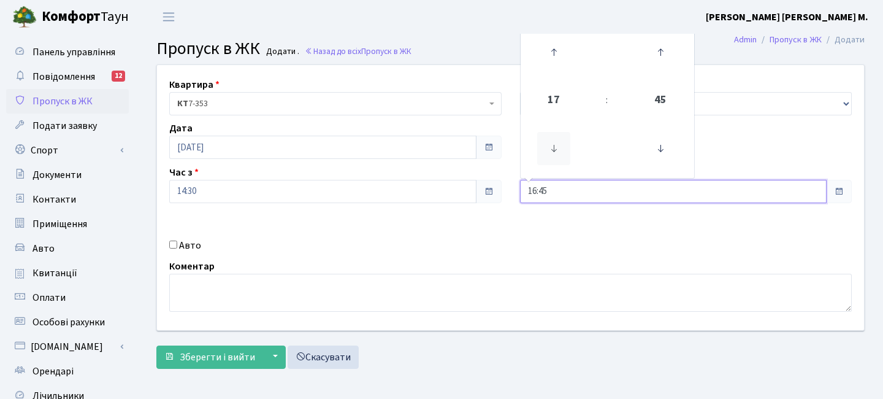
click at [553, 142] on icon at bounding box center [553, 148] width 33 height 33
click at [562, 56] on icon at bounding box center [553, 52] width 33 height 33
type input "16:45"
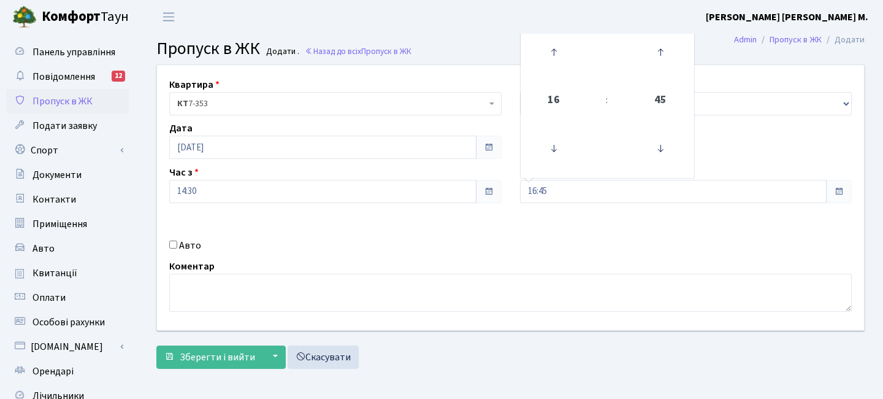
click at [189, 251] on label "Авто" at bounding box center [190, 245] width 22 height 15
click at [177, 248] on input "Авто" at bounding box center [173, 244] width 8 height 8
checkbox input "true"
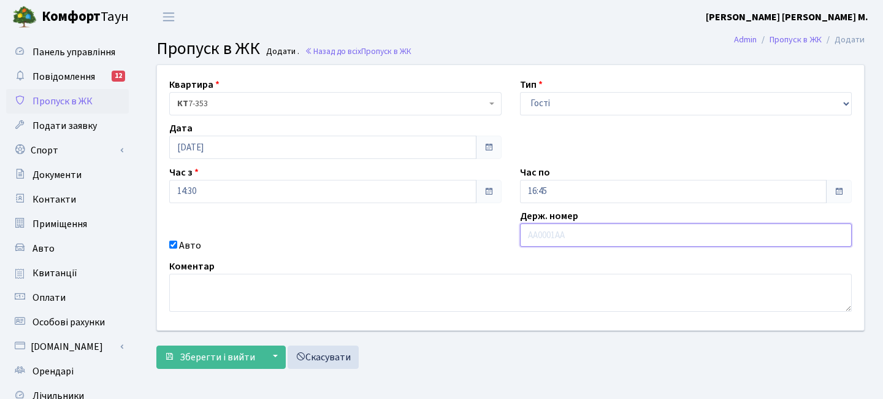
paste input "АЕ0784АВ"
type input "АЕ0784АВ"
click at [185, 374] on div "Квартира <b>КТ</b>&nbsp;&nbsp;&nbsp;&nbsp;7-353 <b>КТ</b>&nbsp;&nbsp;&nbsp;&nbs…" at bounding box center [510, 219] width 727 height 310
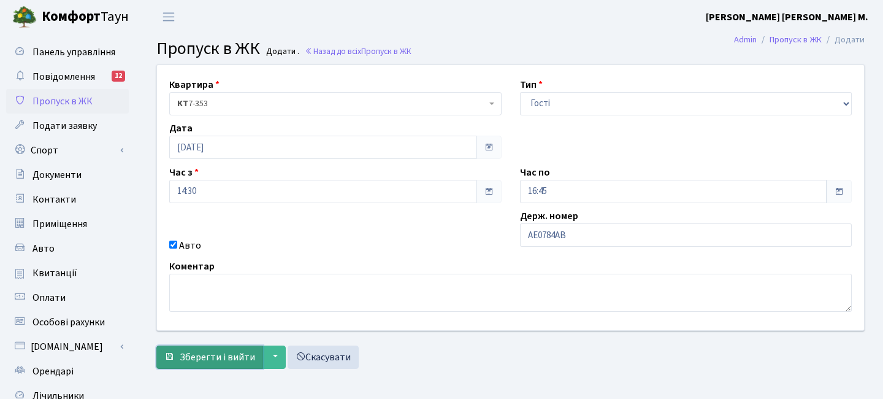
drag, startPoint x: 196, startPoint y: 362, endPoint x: 188, endPoint y: 356, distance: 10.1
click at [196, 361] on span "Зберегти і вийти" at bounding box center [217, 356] width 75 height 13
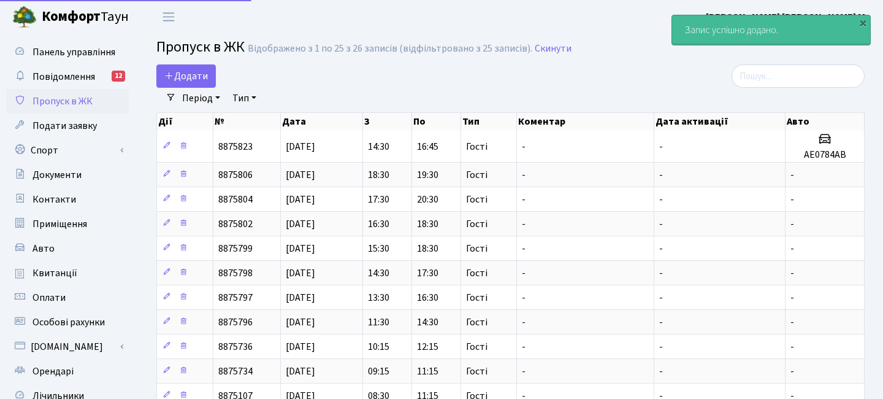
select select "25"
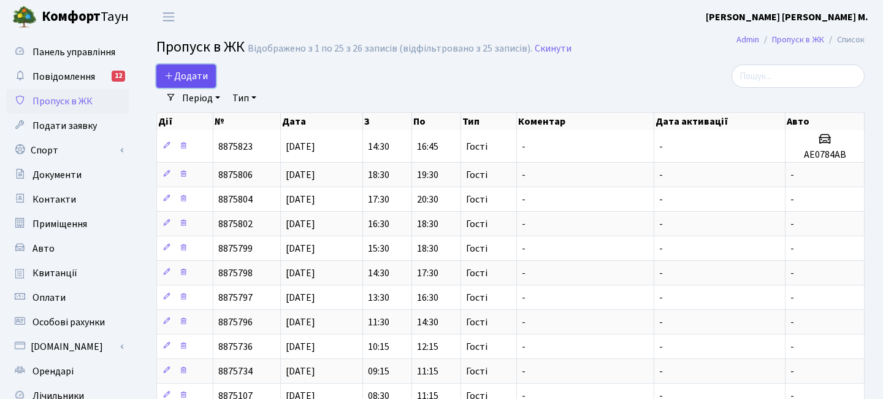
click at [207, 75] on span "Додати" at bounding box center [186, 75] width 44 height 13
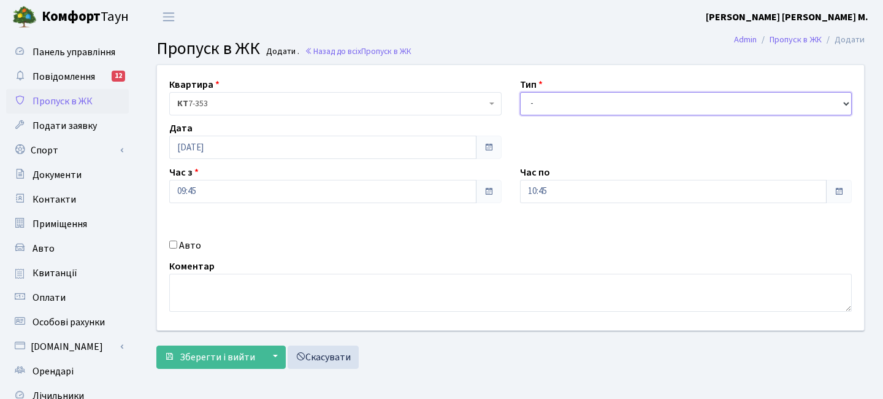
click at [579, 104] on select "- Доставка Таксі Гості Сервіс" at bounding box center [686, 103] width 332 height 23
select select "3"
click at [194, 245] on label "Авто" at bounding box center [190, 245] width 22 height 15
click at [177, 245] on input "Авто" at bounding box center [173, 244] width 8 height 8
checkbox input "true"
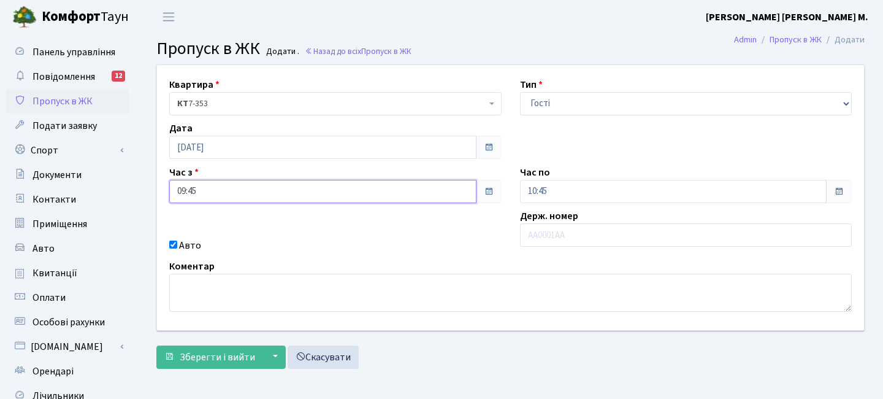
drag, startPoint x: 288, startPoint y: 196, endPoint x: 288, endPoint y: 184, distance: 12.3
click at [287, 196] on input "09:45" at bounding box center [322, 191] width 307 height 23
drag, startPoint x: 347, startPoint y: 65, endPoint x: 321, endPoint y: 59, distance: 26.5
click at [346, 65] on div "Квартира <b>КТ</b>&nbsp;&nbsp;&nbsp;&nbsp;7-353 <b>КТ</b>&nbsp;&nbsp;&nbsp;&nbs…" at bounding box center [511, 197] width 726 height 265
drag, startPoint x: 220, startPoint y: 188, endPoint x: 234, endPoint y: 183, distance: 15.3
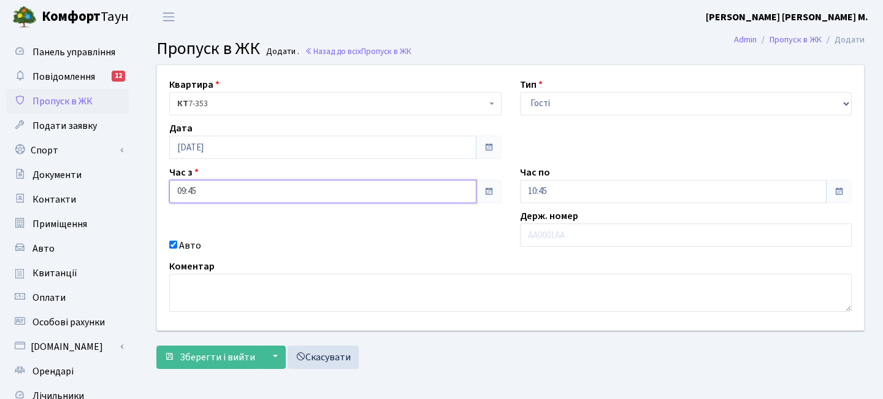
click at [220, 188] on input "09:45" at bounding box center [322, 191] width 307 height 23
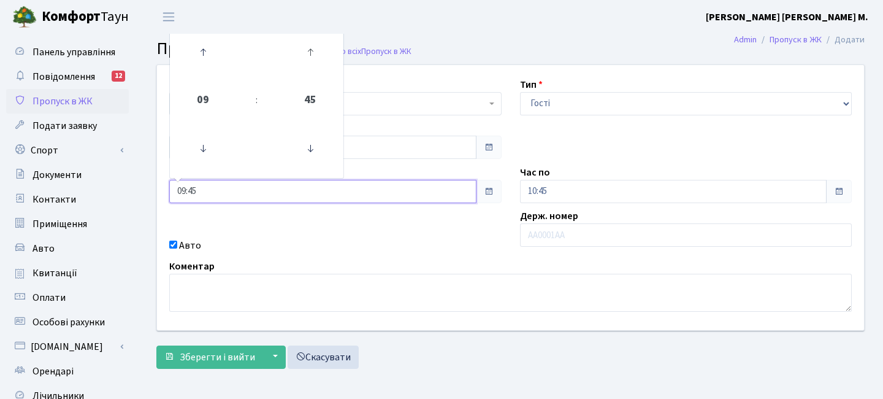
click at [313, 69] on link at bounding box center [310, 52] width 36 height 44
click at [195, 44] on icon at bounding box center [202, 52] width 33 height 33
click at [208, 47] on icon at bounding box center [202, 52] width 33 height 33
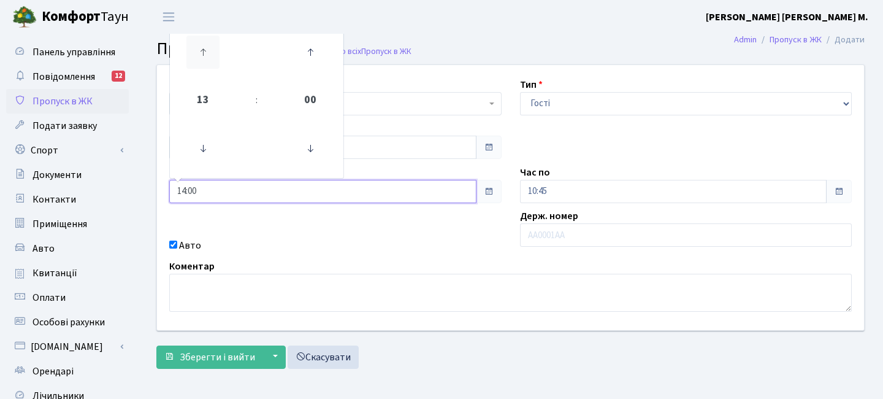
click at [208, 47] on icon at bounding box center [202, 52] width 33 height 33
click at [205, 52] on icon at bounding box center [202, 52] width 33 height 33
type input "17:00"
drag, startPoint x: 563, startPoint y: 199, endPoint x: 575, endPoint y: 179, distance: 23.5
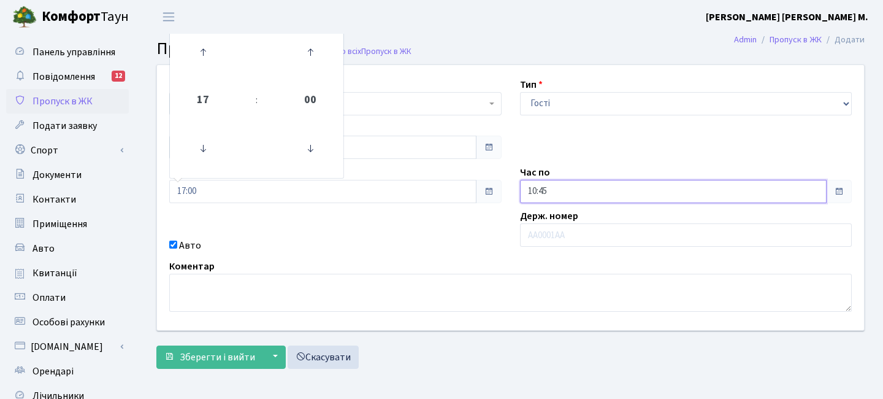
click at [563, 199] on input "10:45" at bounding box center [673, 191] width 307 height 23
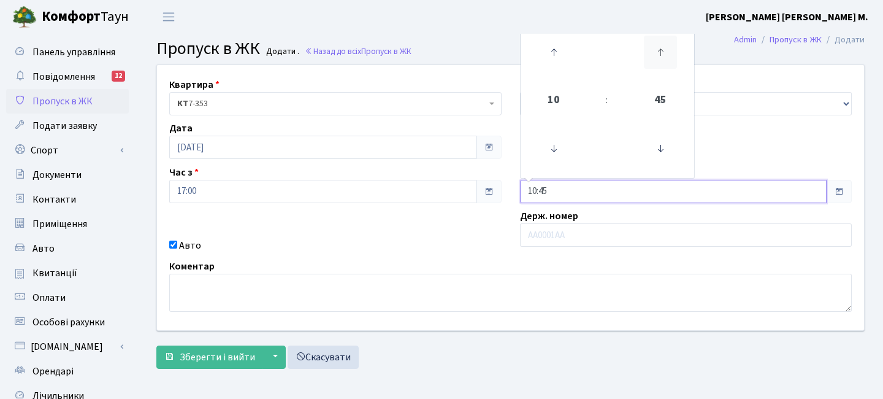
click at [660, 55] on icon at bounding box center [660, 52] width 33 height 33
click at [551, 53] on icon at bounding box center [553, 52] width 33 height 33
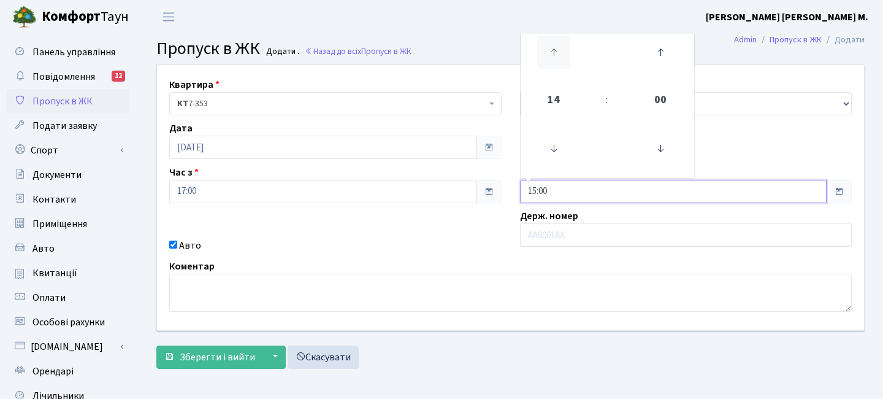
click at [551, 53] on icon at bounding box center [553, 52] width 33 height 33
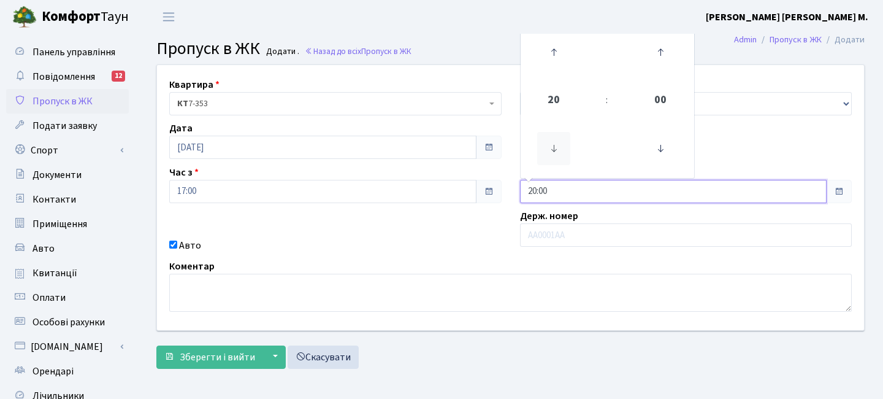
click at [552, 142] on icon at bounding box center [553, 148] width 33 height 33
type input "19:00"
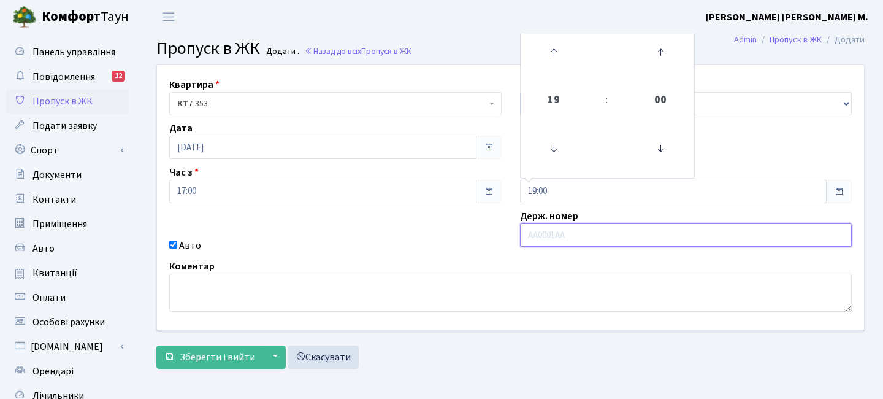
drag, startPoint x: 551, startPoint y: 229, endPoint x: 541, endPoint y: 230, distance: 9.8
click at [551, 229] on input "text" at bounding box center [686, 234] width 332 height 23
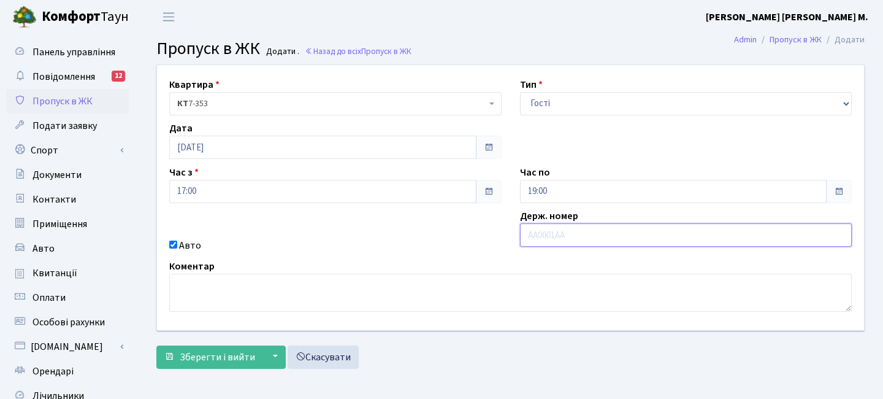
paste input "ВН6957РС"
type input "ВН6957РС"
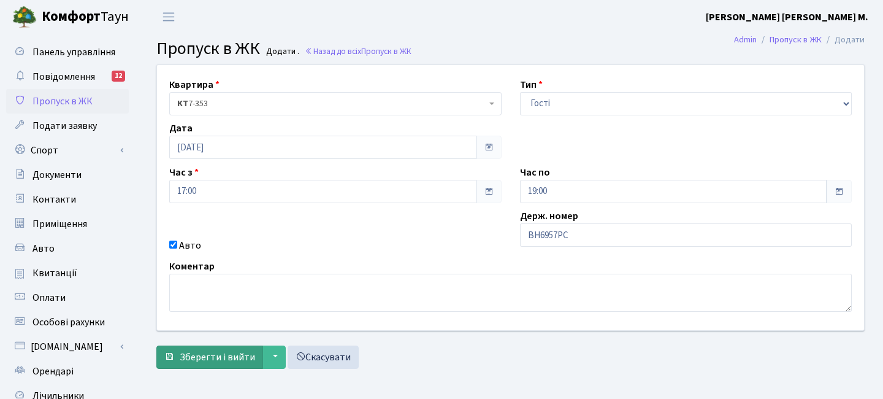
click at [215, 344] on form "Квартира <b>КТ</b>&nbsp;&nbsp;&nbsp;&nbsp;7-353 <b>КТ</b>&nbsp;&nbsp;&nbsp;&nbs…" at bounding box center [510, 216] width 709 height 304
click at [217, 352] on span "Зберегти і вийти" at bounding box center [217, 356] width 75 height 13
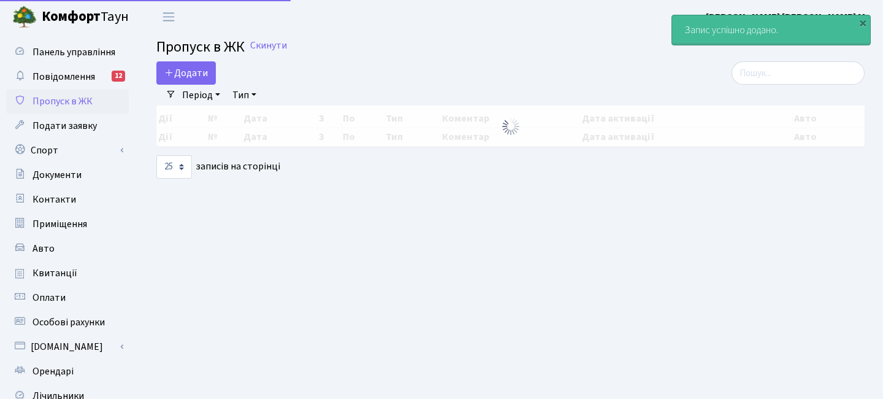
select select "25"
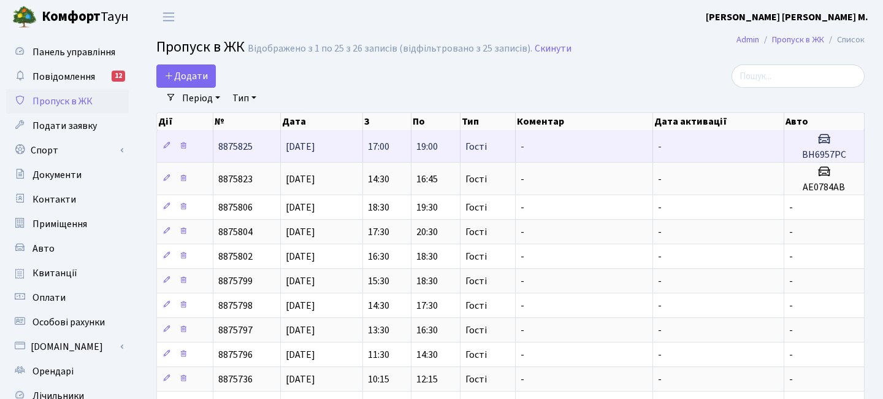
click at [385, 147] on span "17:00" at bounding box center [378, 146] width 21 height 13
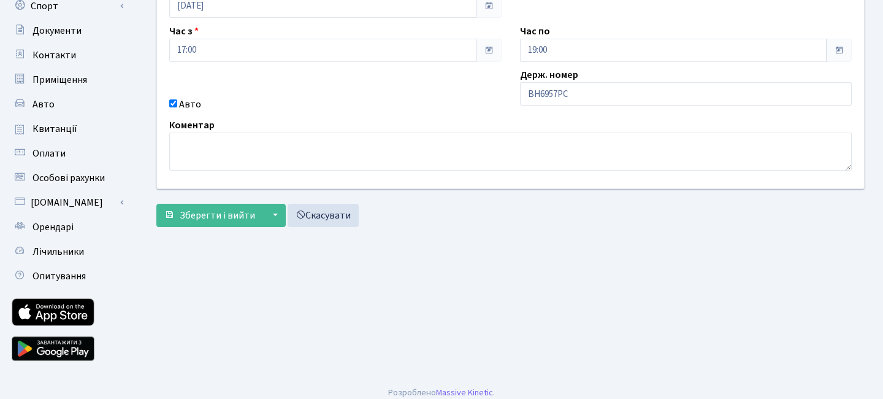
scroll to position [153, 0]
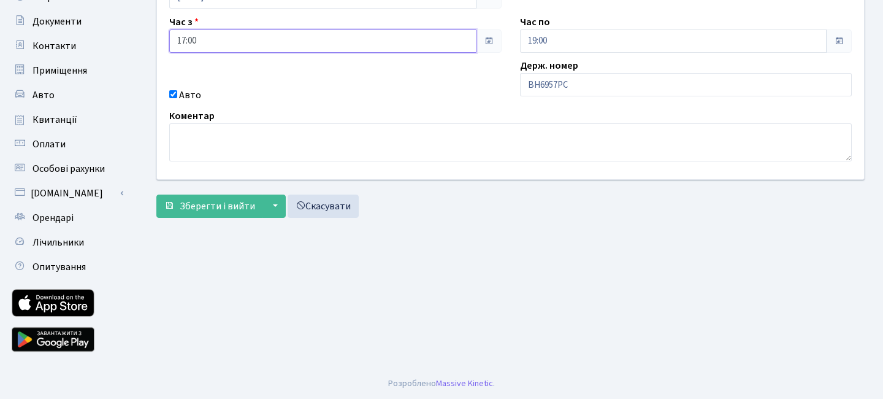
click at [207, 31] on input "17:00" at bounding box center [322, 40] width 307 height 23
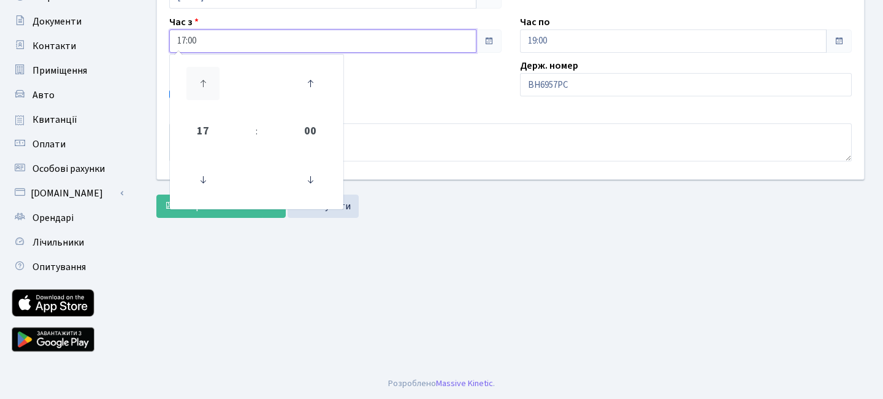
click at [213, 82] on icon at bounding box center [202, 83] width 33 height 33
click at [325, 80] on icon at bounding box center [310, 83] width 33 height 33
type input "18:30"
click at [592, 31] on input "19:00" at bounding box center [673, 40] width 307 height 23
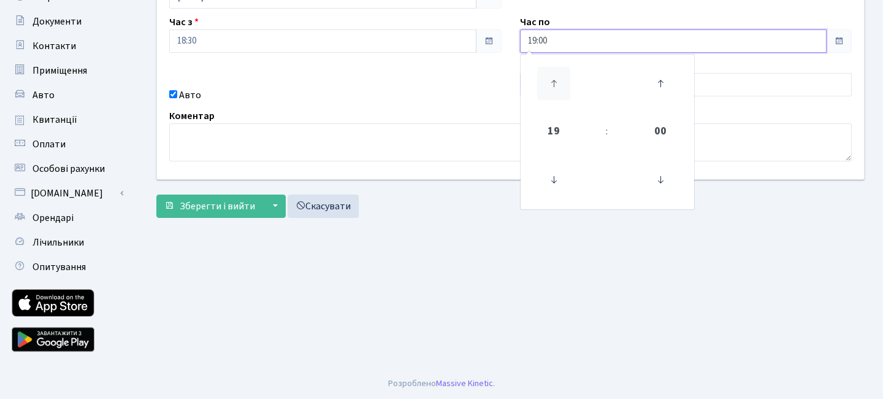
click at [570, 79] on link at bounding box center [554, 83] width 36 height 44
type input "20:00"
click at [240, 198] on button "Зберегти і вийти" at bounding box center [209, 205] width 107 height 23
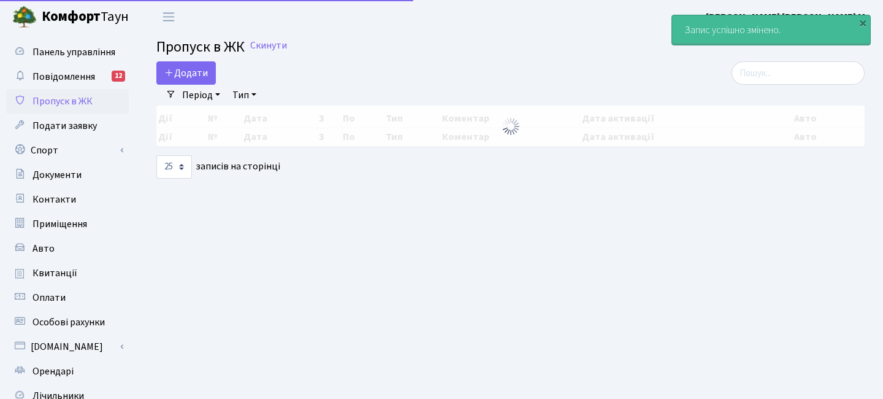
select select "25"
